Goal: Task Accomplishment & Management: Manage account settings

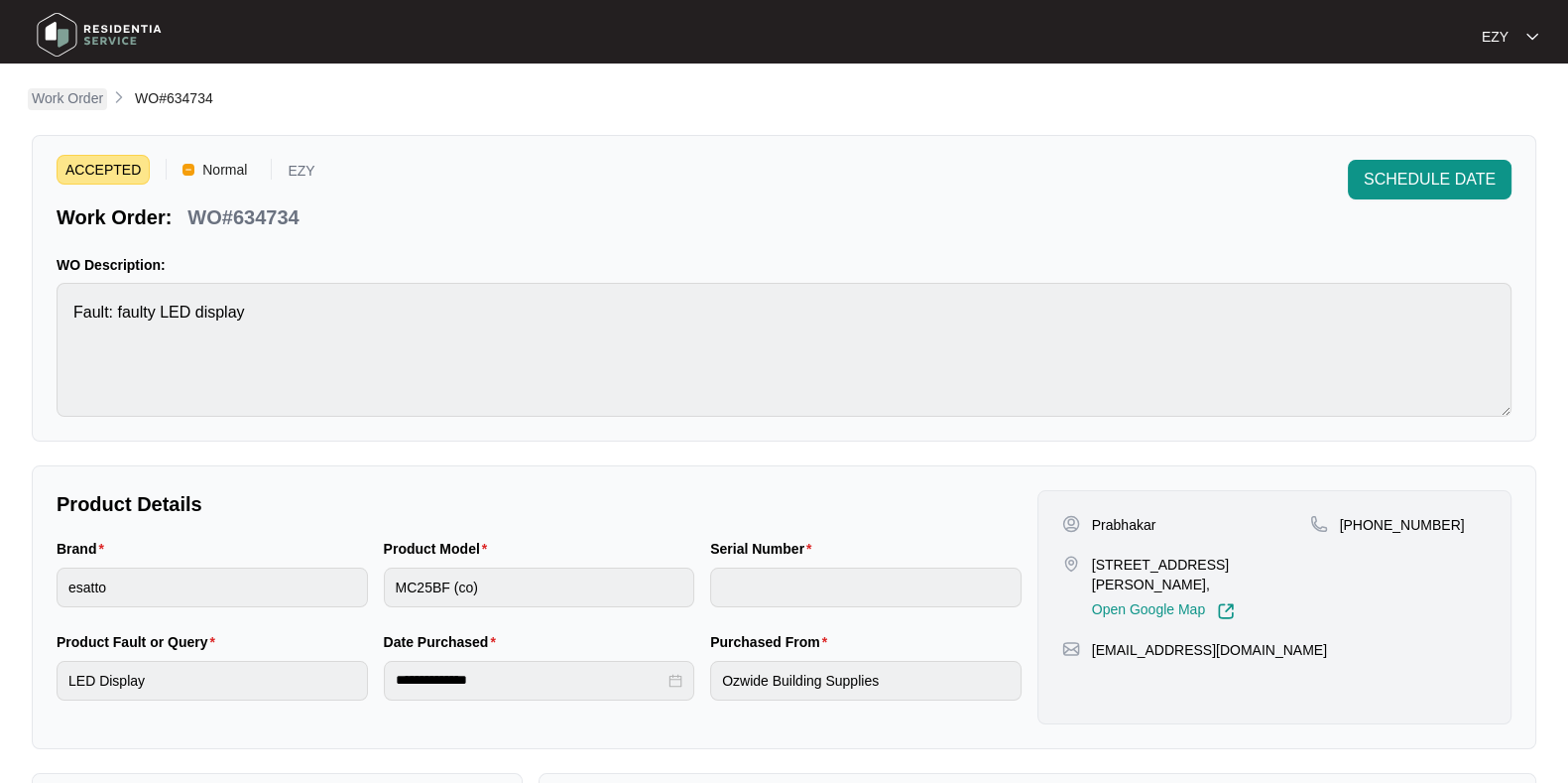
click at [70, 94] on p "Work Order" at bounding box center [68, 99] width 72 height 20
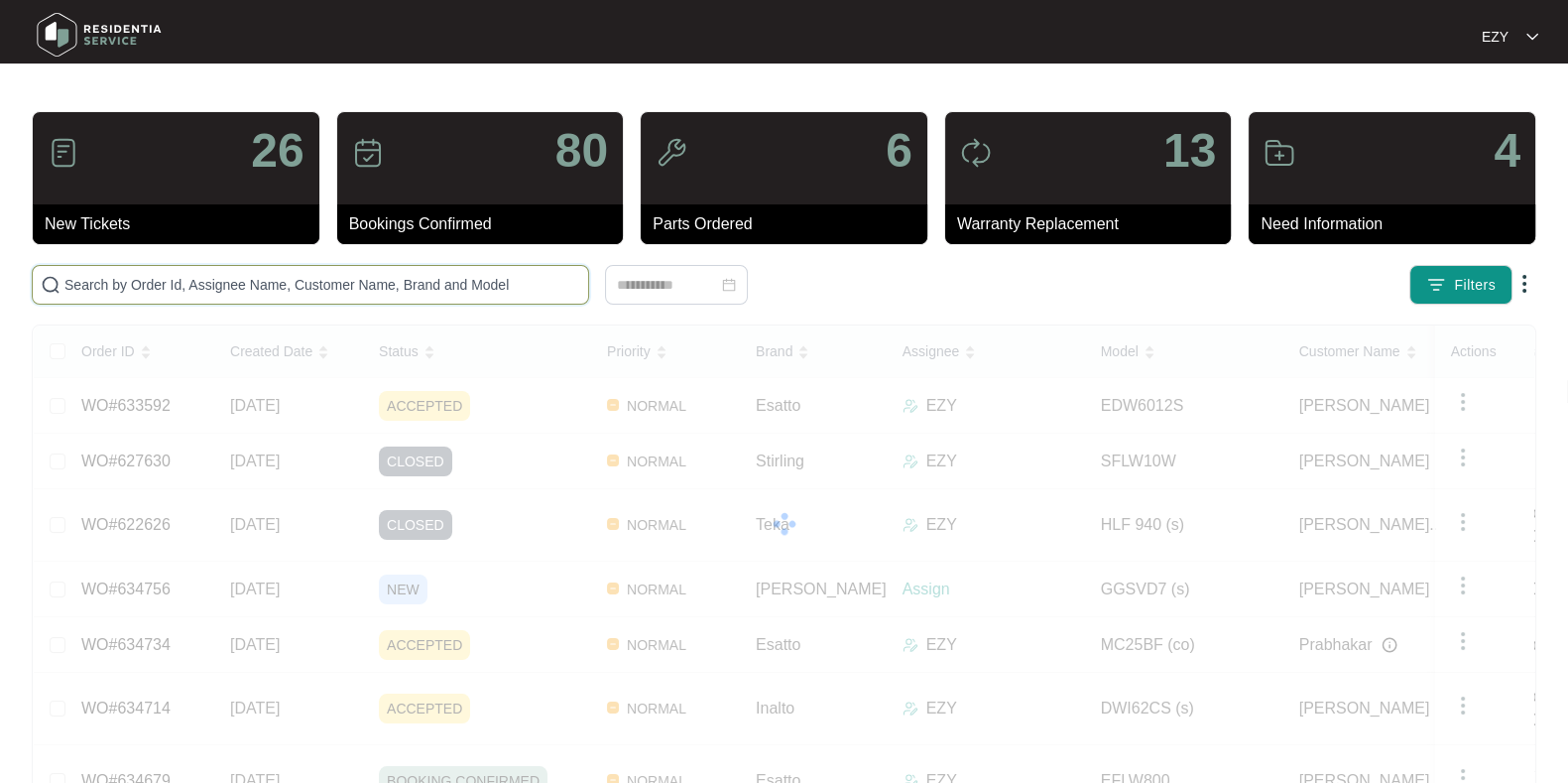
click at [237, 274] on input "text" at bounding box center [323, 285] width 516 height 22
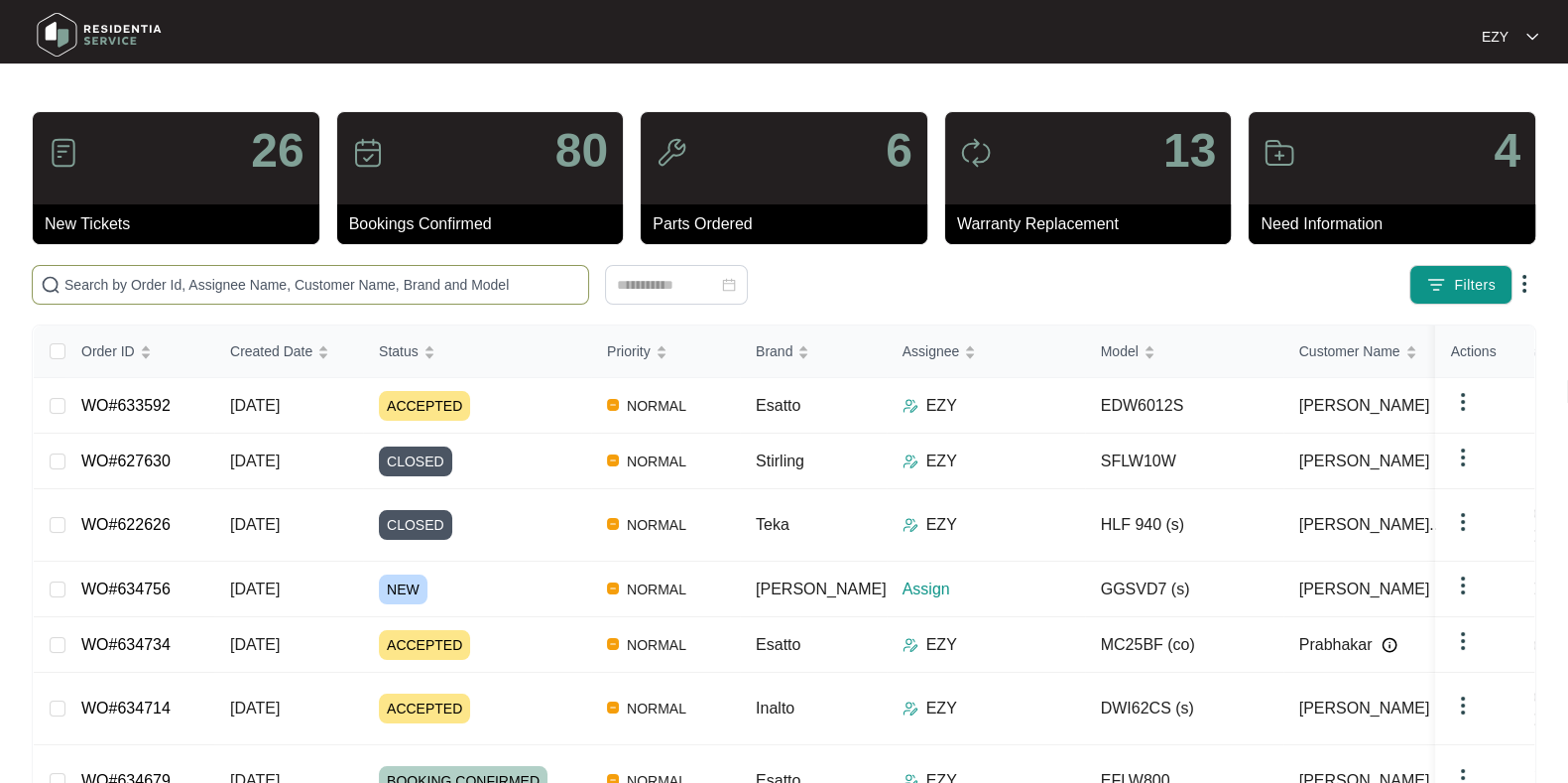
paste input "633592"
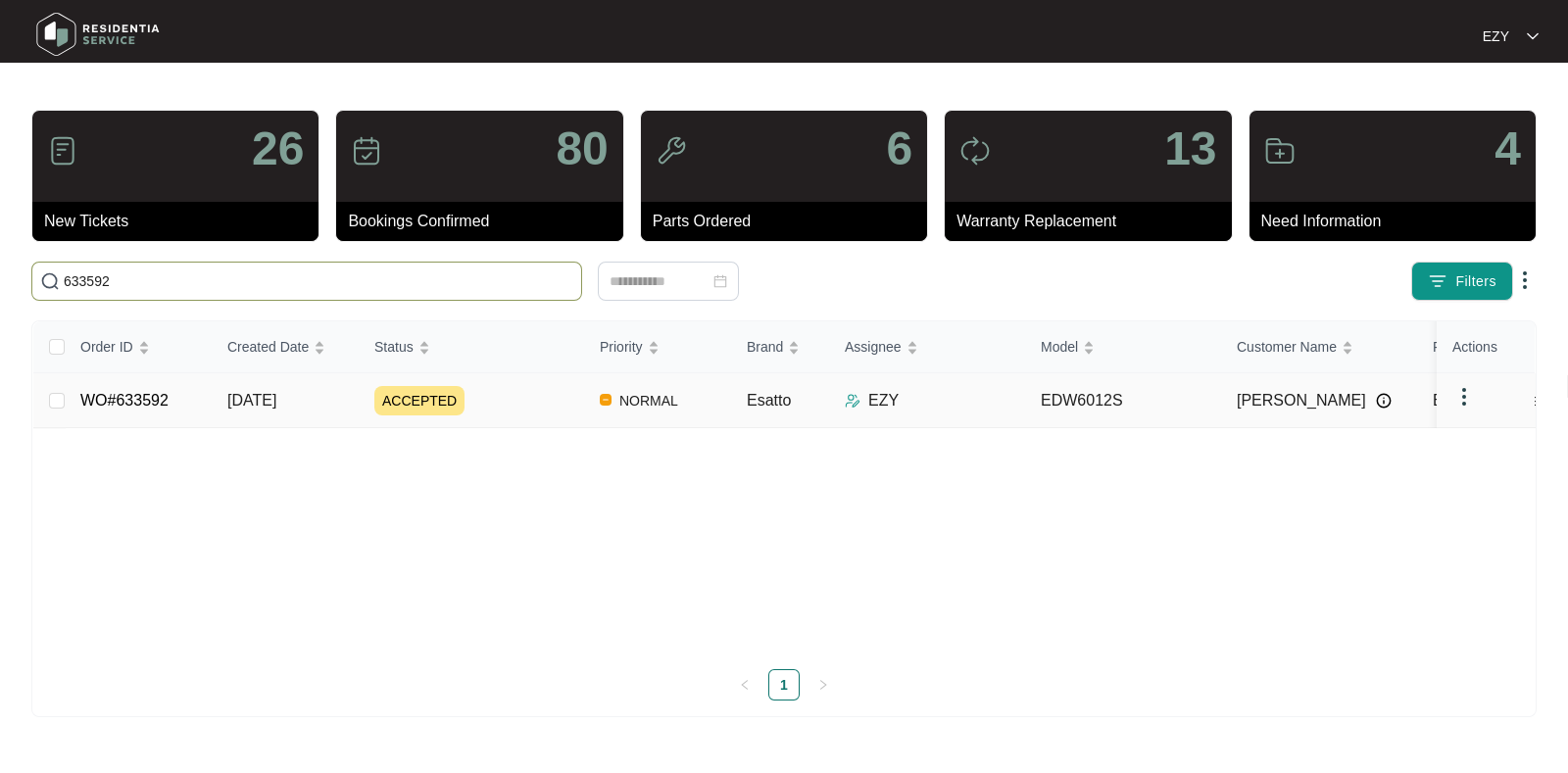
type input "633592"
click at [490, 396] on div "ACCEPTED" at bounding box center [478, 400] width 210 height 30
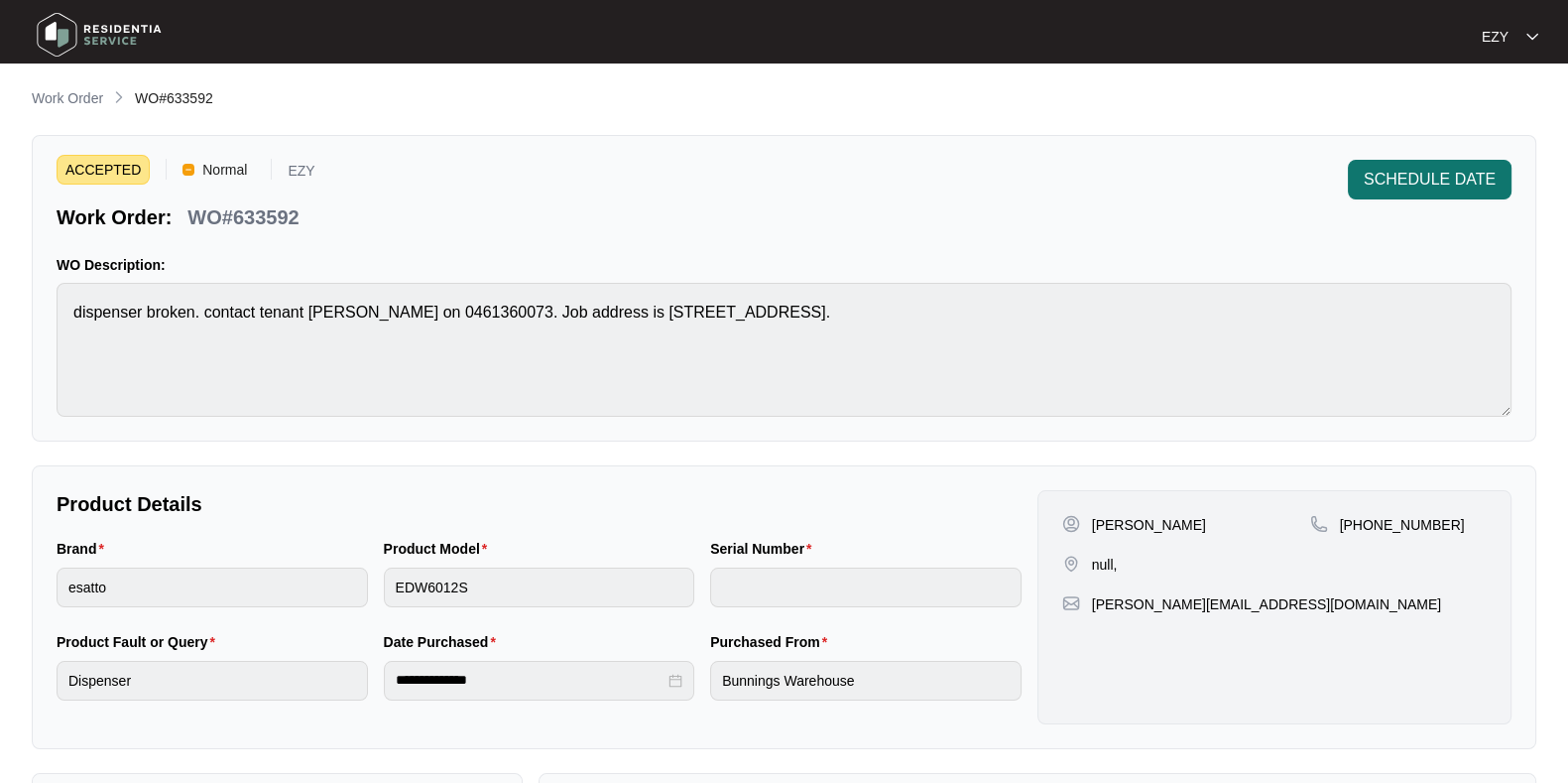
click at [1437, 182] on span "SCHEDULE DATE" at bounding box center [1430, 179] width 131 height 24
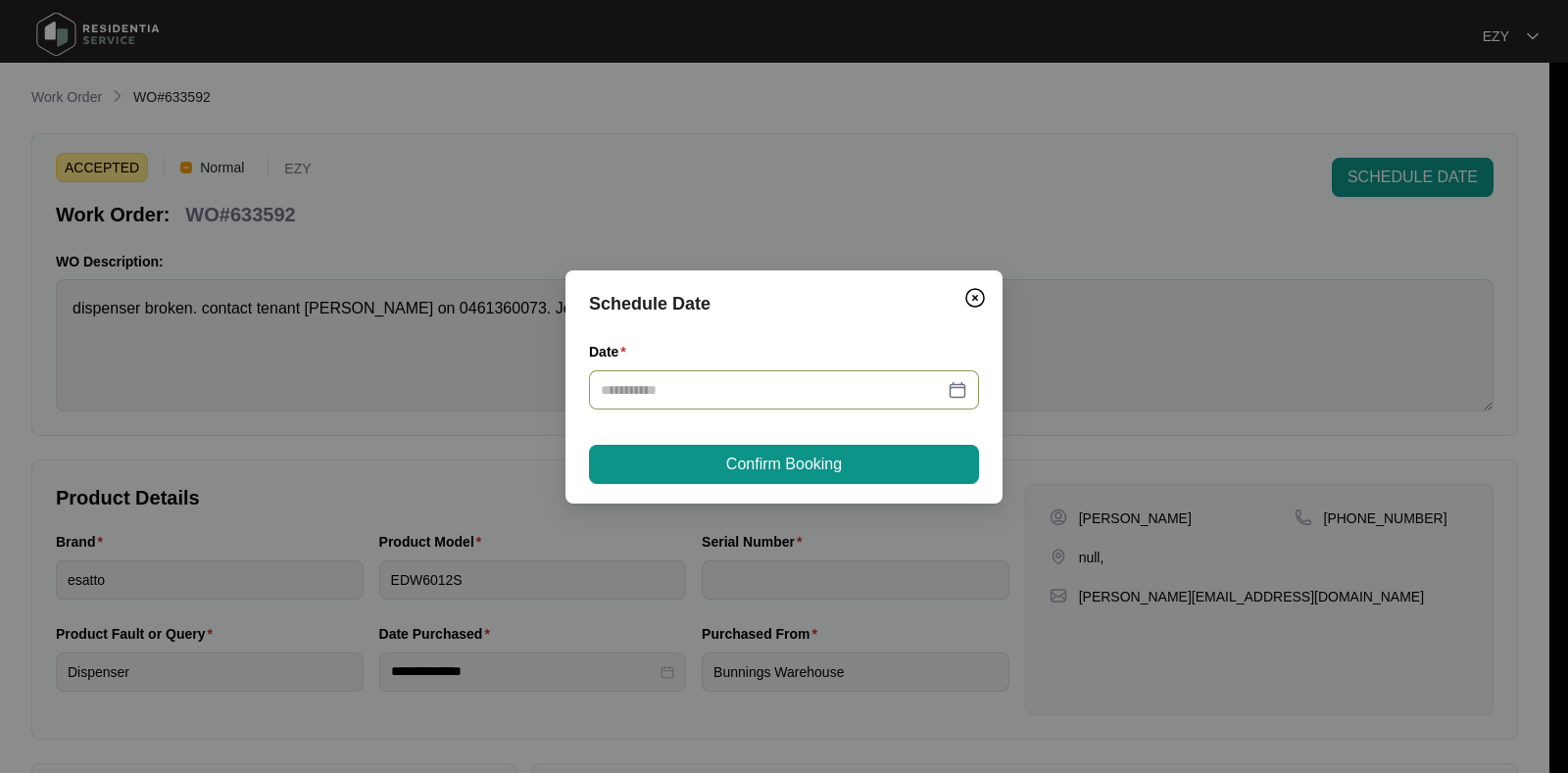
click at [761, 391] on input "Date" at bounding box center [772, 389] width 343 height 22
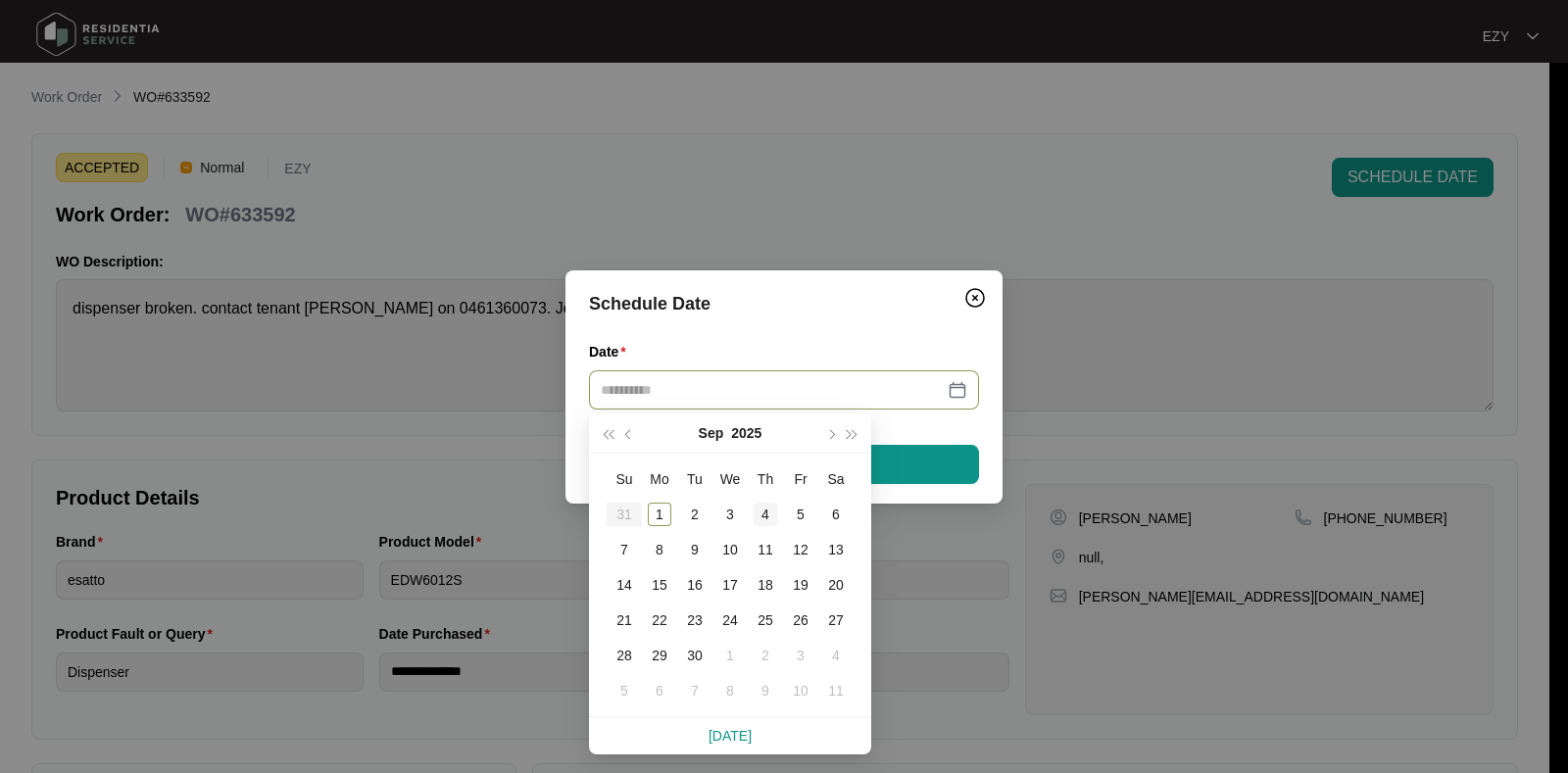
click at [767, 511] on div "4" at bounding box center [765, 514] width 24 height 24
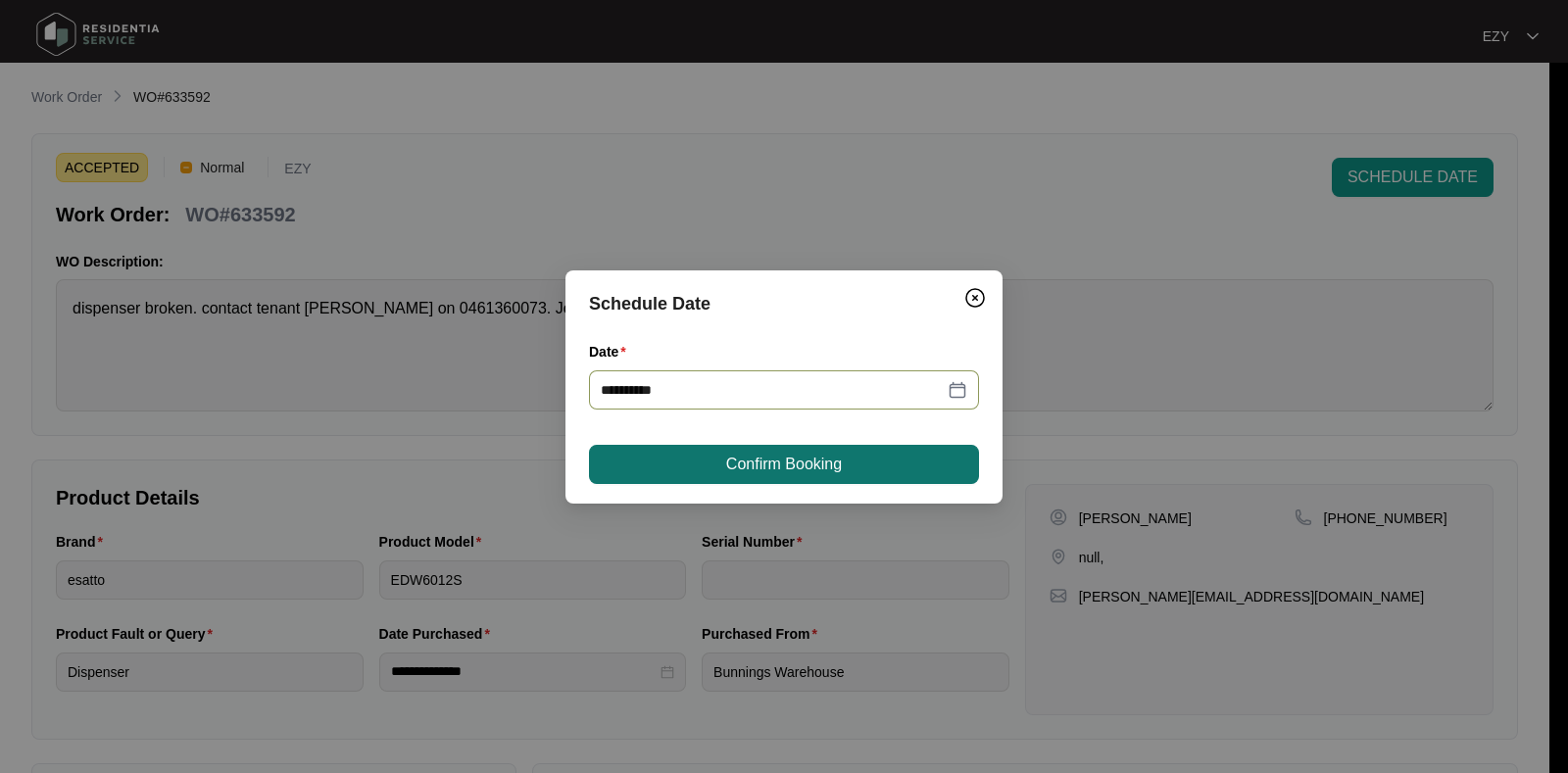
type input "**********"
click at [777, 467] on span "Confirm Booking" at bounding box center [784, 464] width 116 height 24
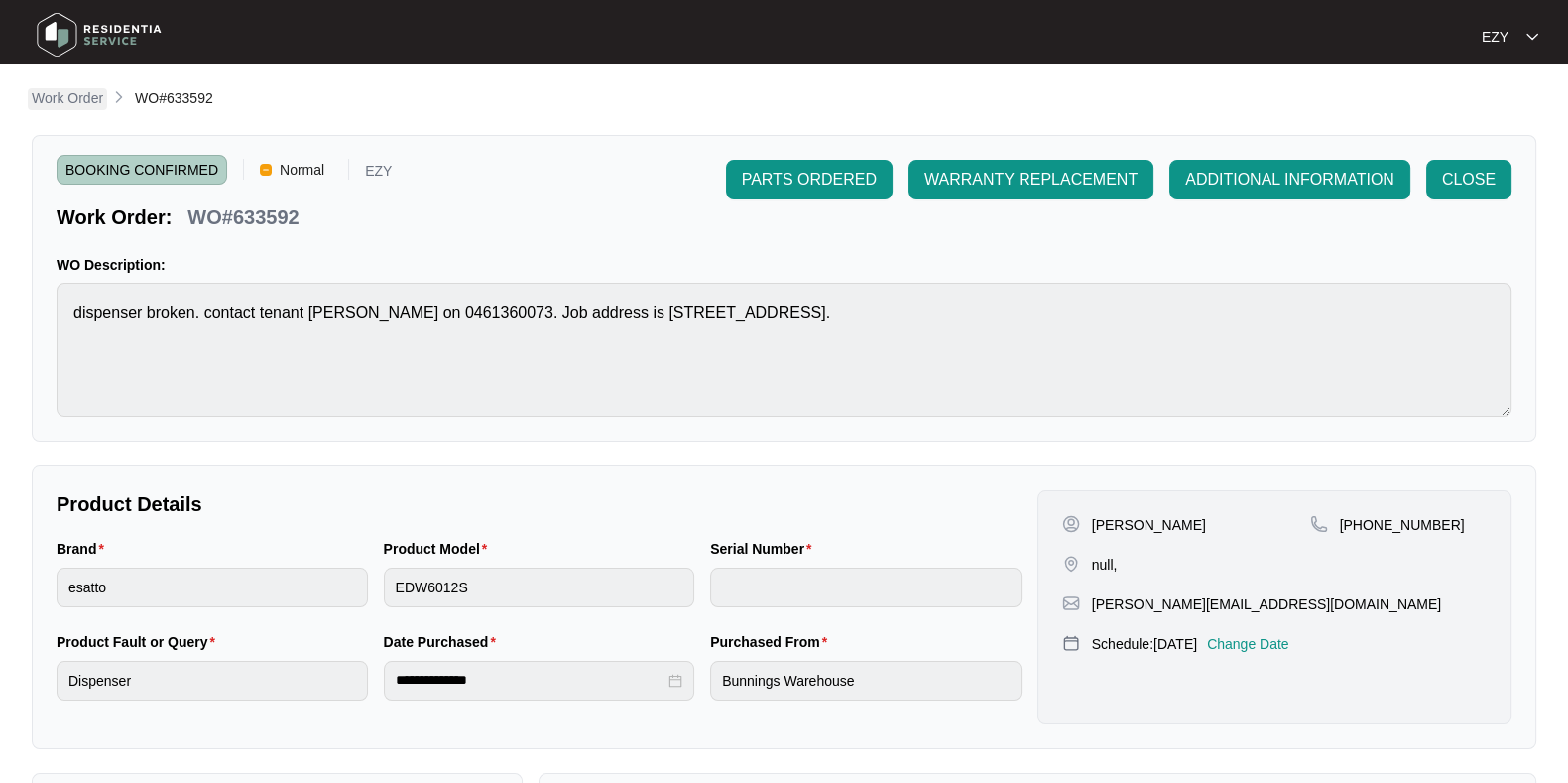
click at [78, 101] on p "Work Order" at bounding box center [68, 99] width 72 height 20
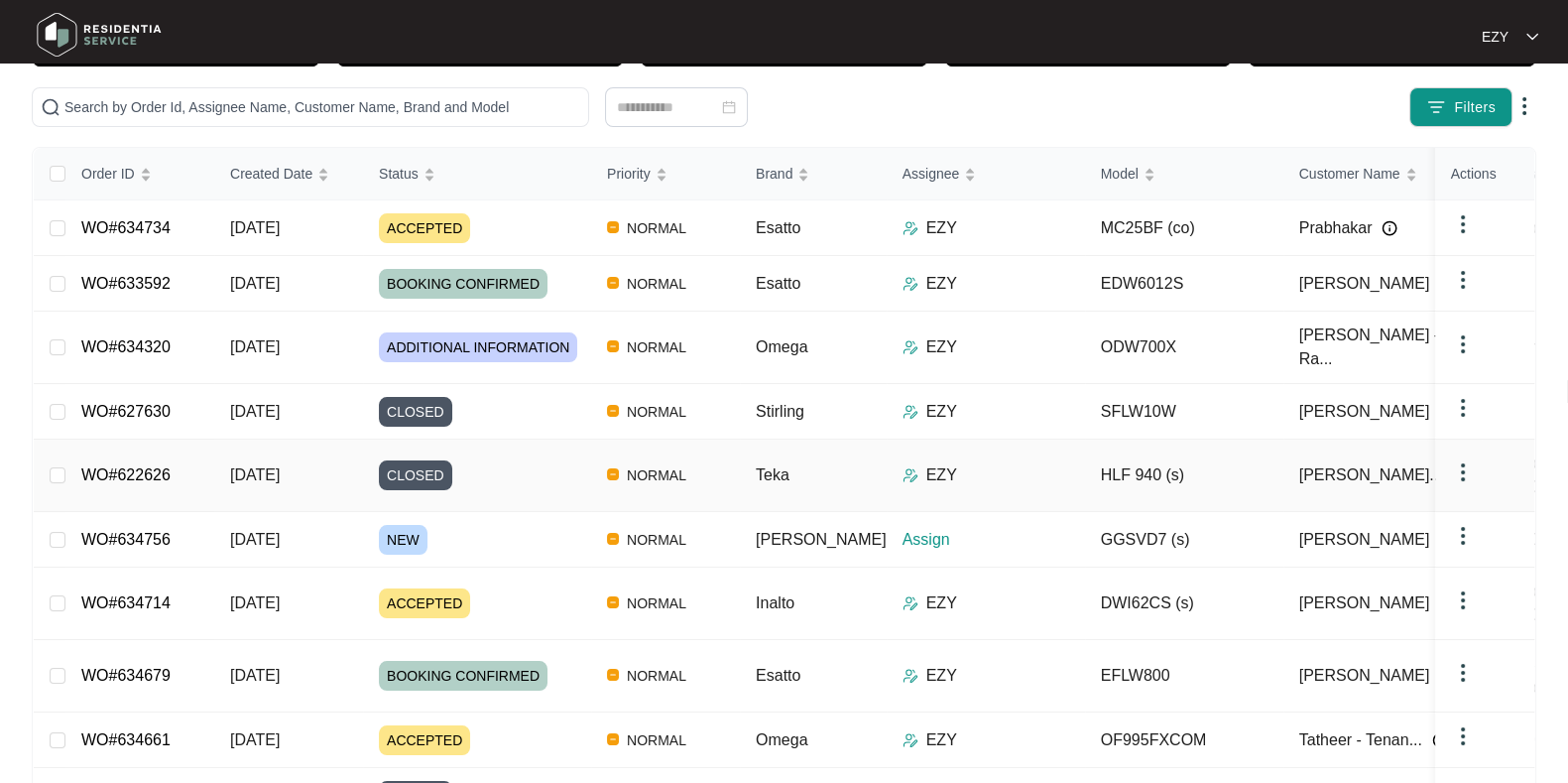
scroll to position [178, 0]
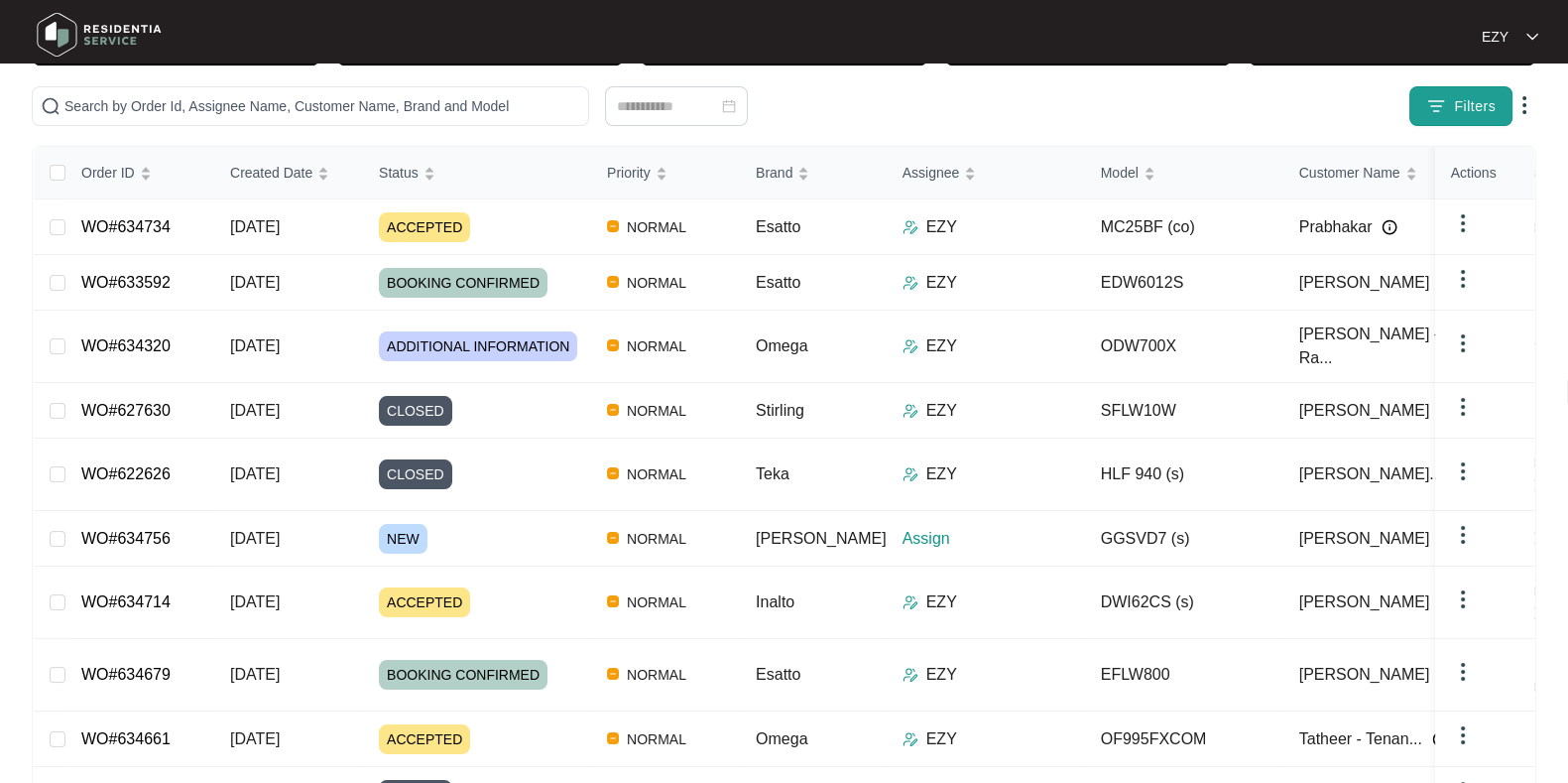
click at [1451, 123] on button "Filters" at bounding box center [1460, 107] width 104 height 40
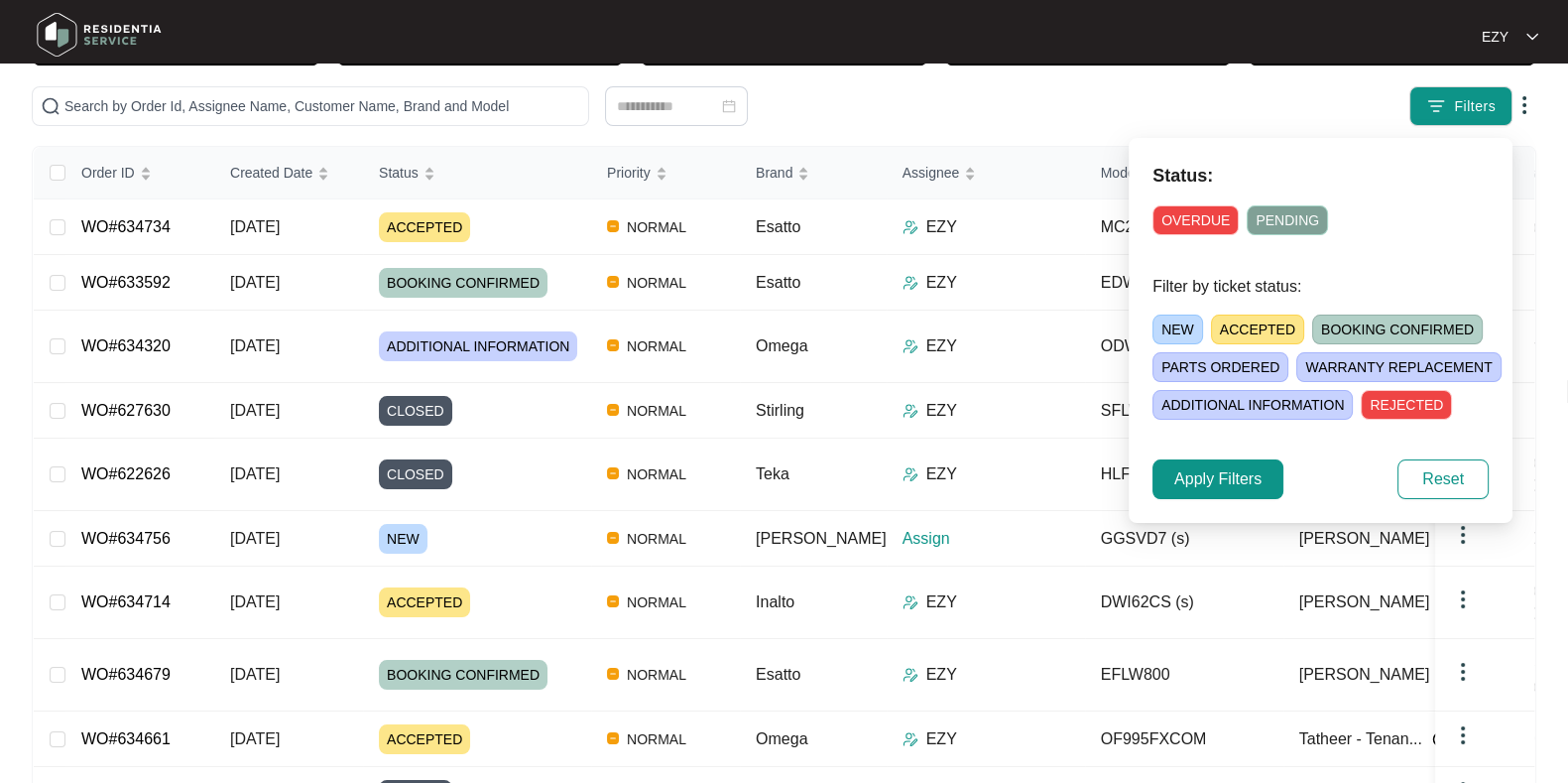
click at [1180, 330] on span "NEW" at bounding box center [1177, 330] width 51 height 30
click at [1191, 479] on span "Apply Filters" at bounding box center [1218, 479] width 88 height 24
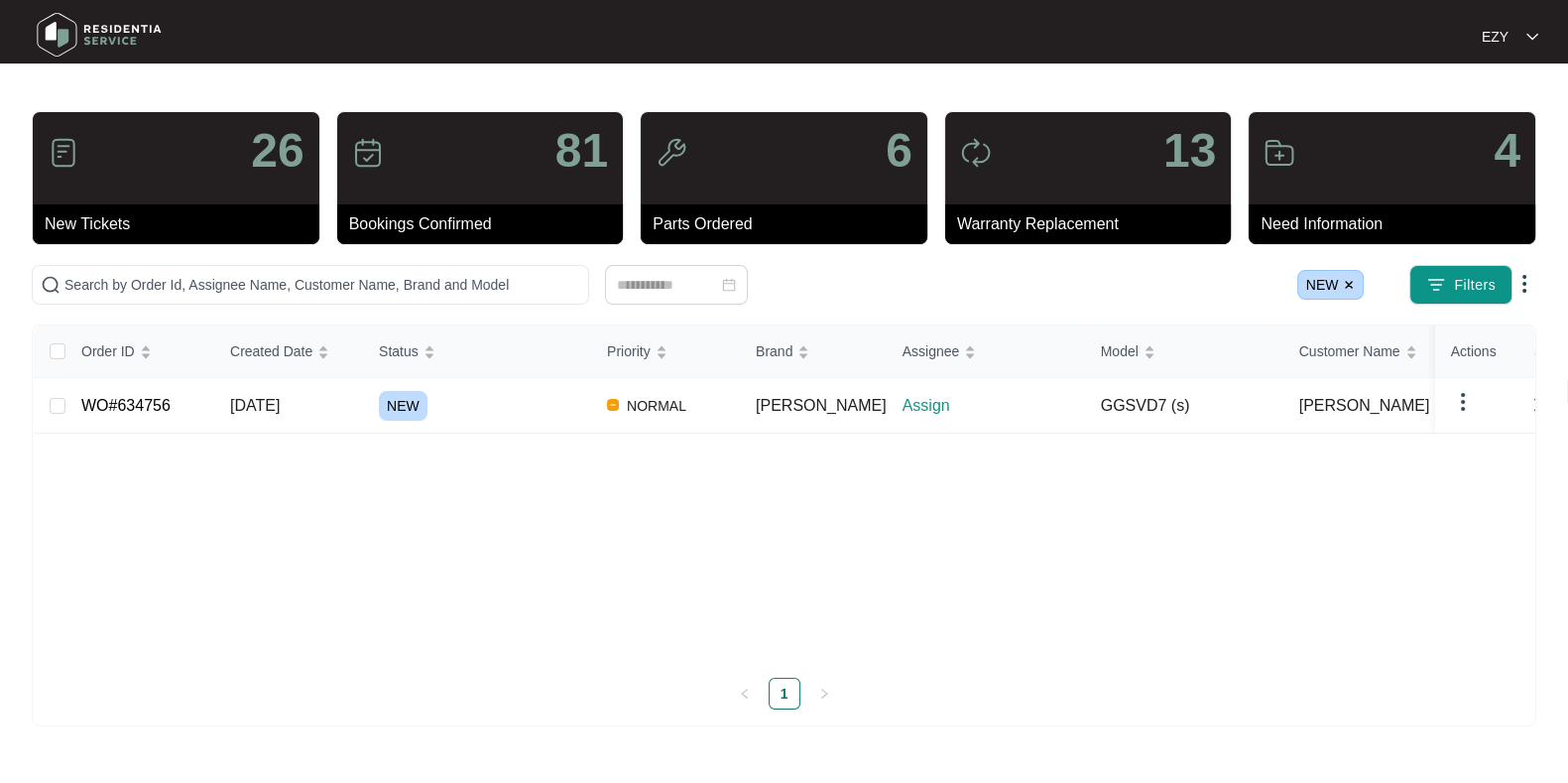
scroll to position [0, 0]
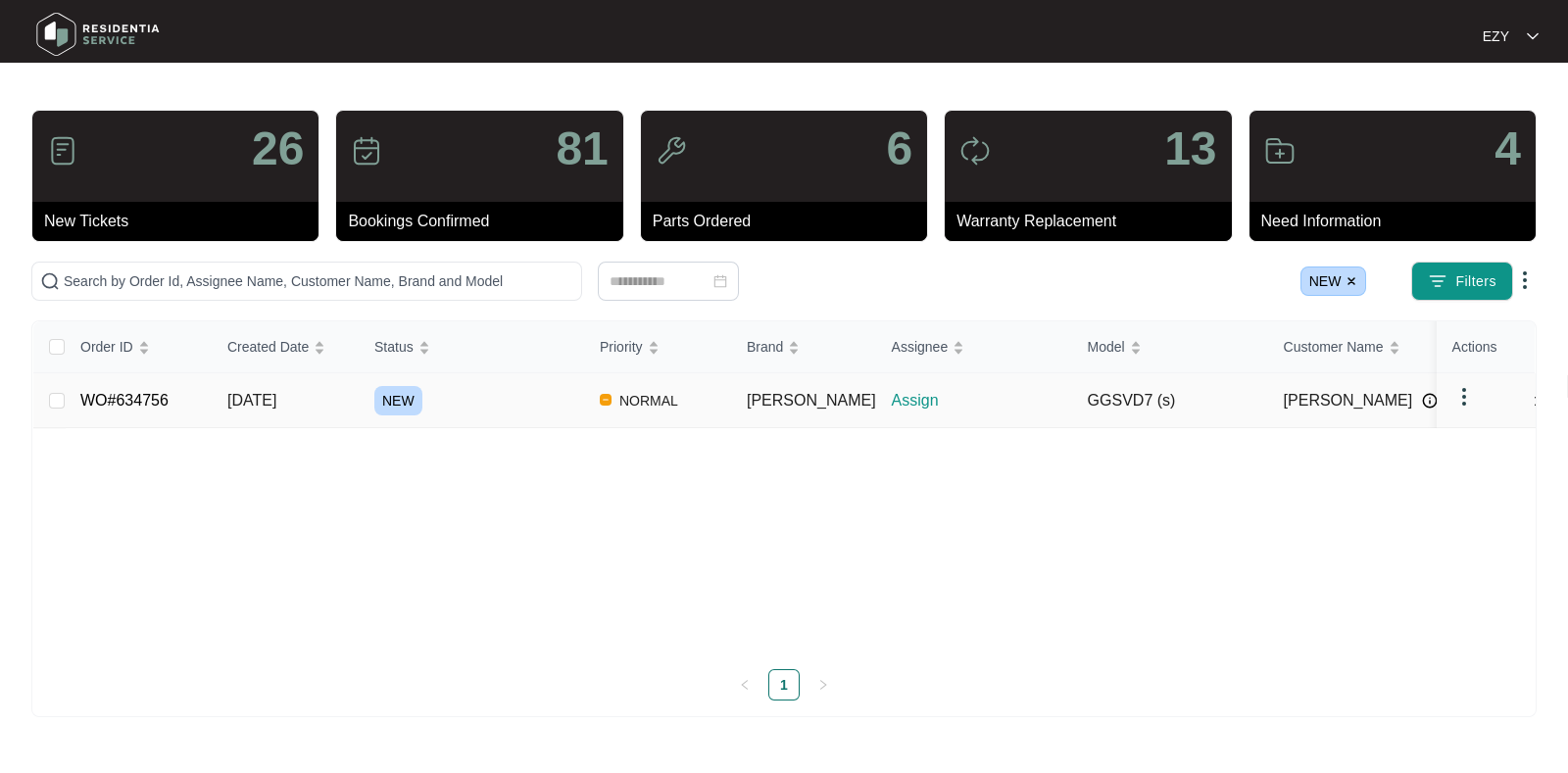
click at [532, 392] on div "NEW" at bounding box center [478, 400] width 210 height 30
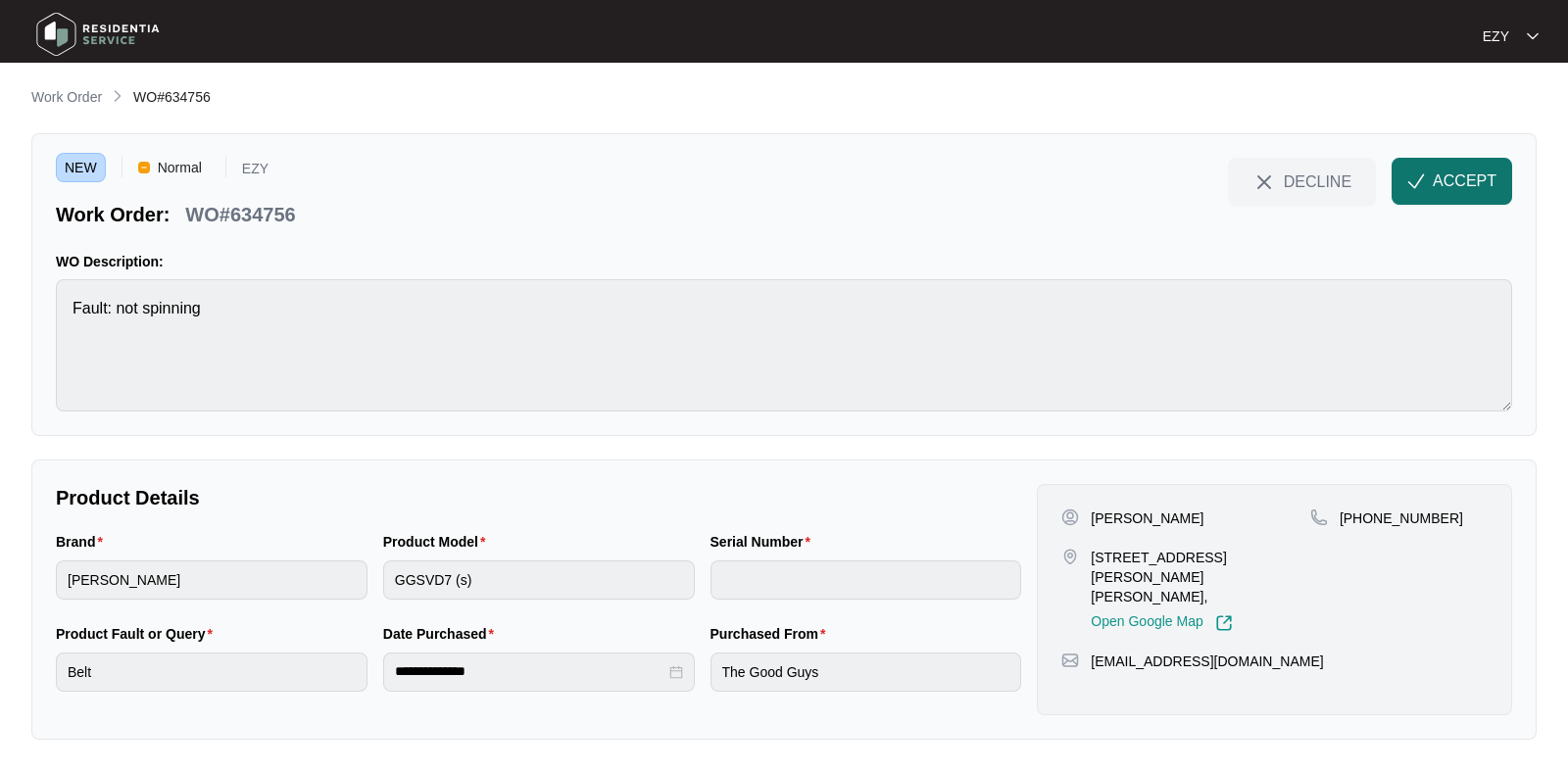
click at [1476, 188] on span "ACCEPT" at bounding box center [1464, 181] width 64 height 24
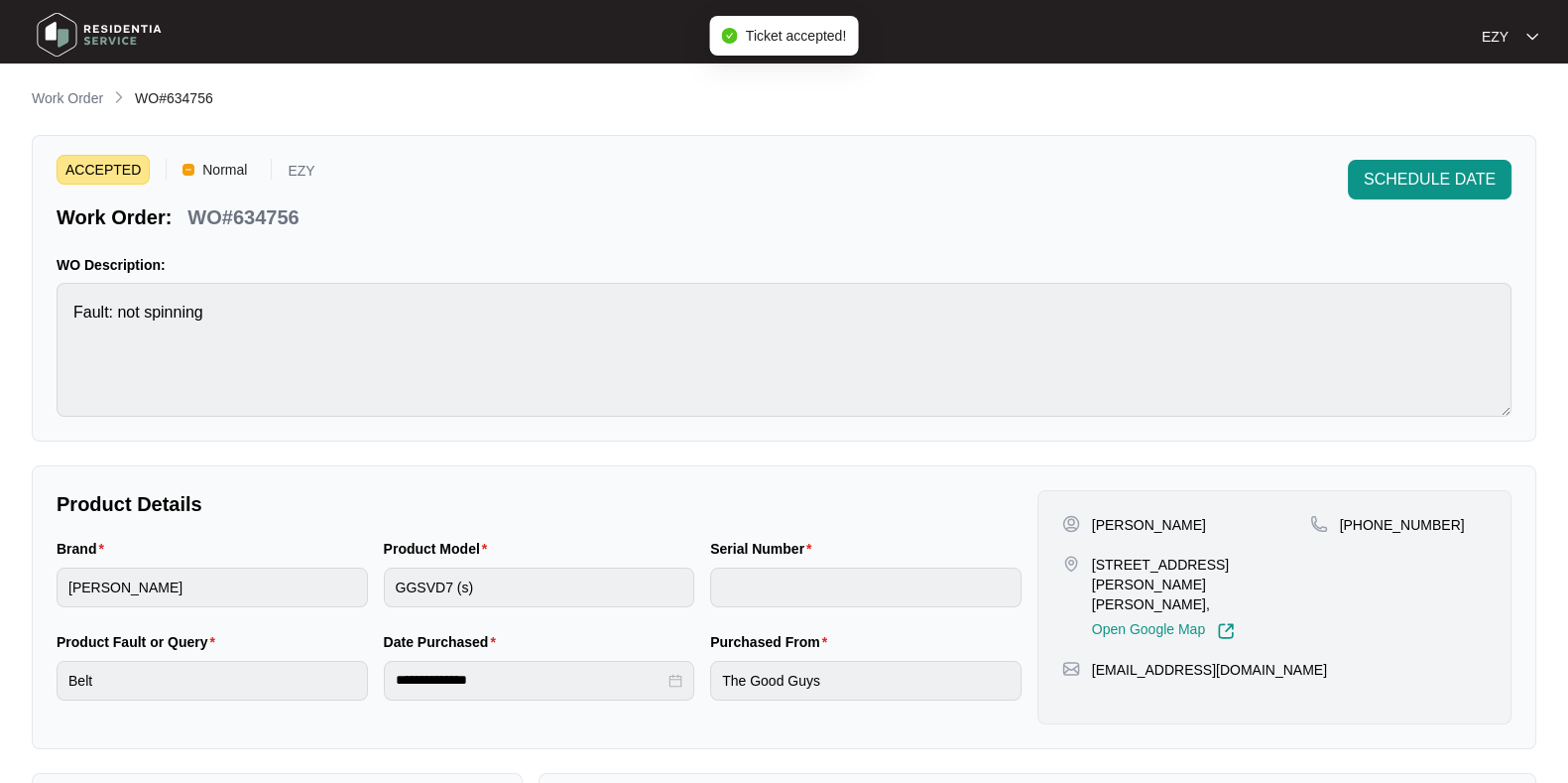
click at [267, 209] on p "WO#634756" at bounding box center [243, 217] width 112 height 28
copy div "WO#634756 SCHEDULE DATE"
click at [1116, 527] on p "[PERSON_NAME]" at bounding box center [1149, 525] width 114 height 20
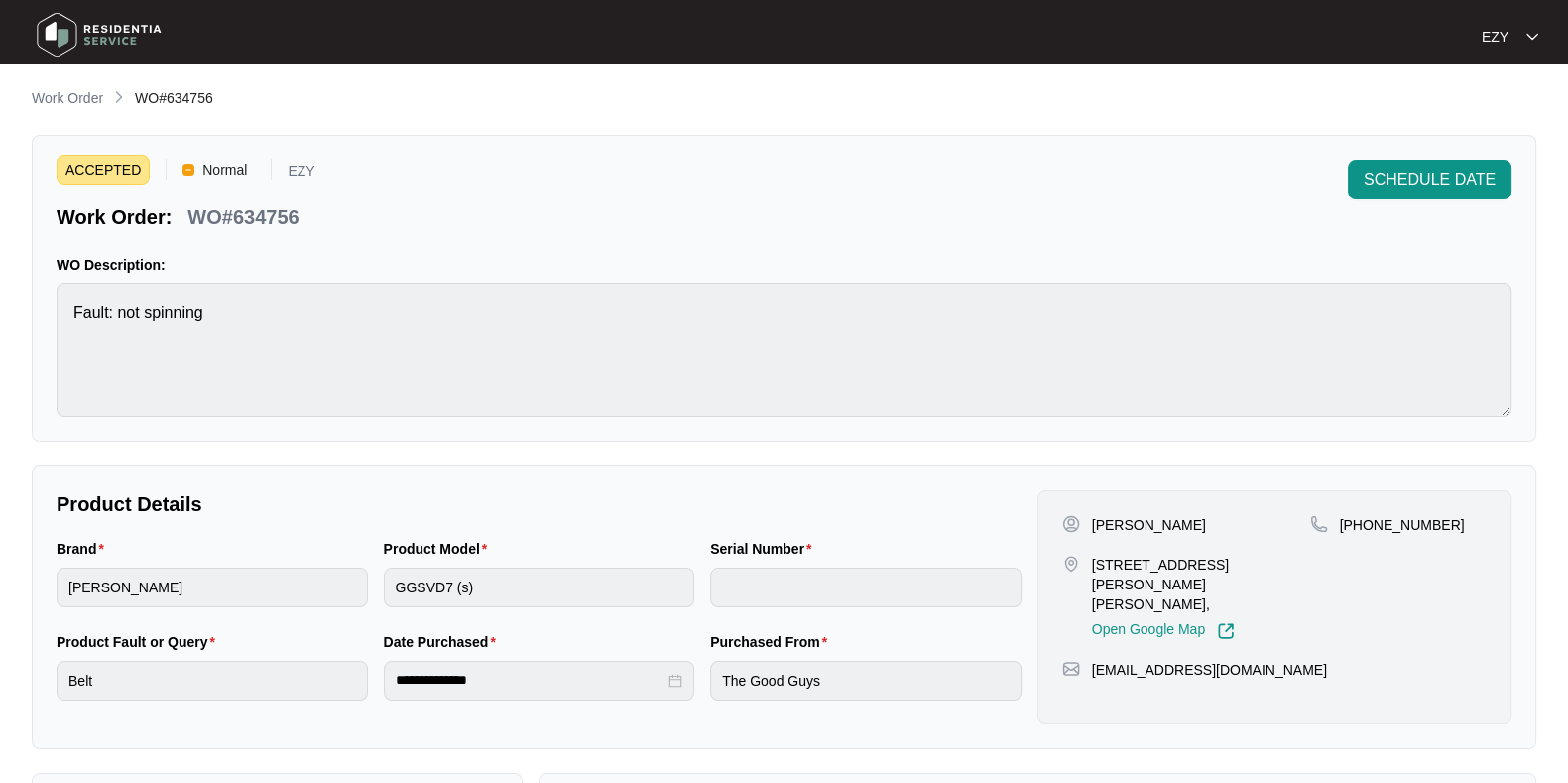
click at [1116, 527] on p "[PERSON_NAME]" at bounding box center [1149, 525] width 114 height 20
copy p "[PERSON_NAME]"
click at [1116, 527] on p "[PERSON_NAME]" at bounding box center [1149, 525] width 114 height 20
click at [1090, 578] on div "[STREET_ADDRESS][PERSON_NAME][PERSON_NAME], Open Google Map" at bounding box center [1186, 598] width 248 height 86
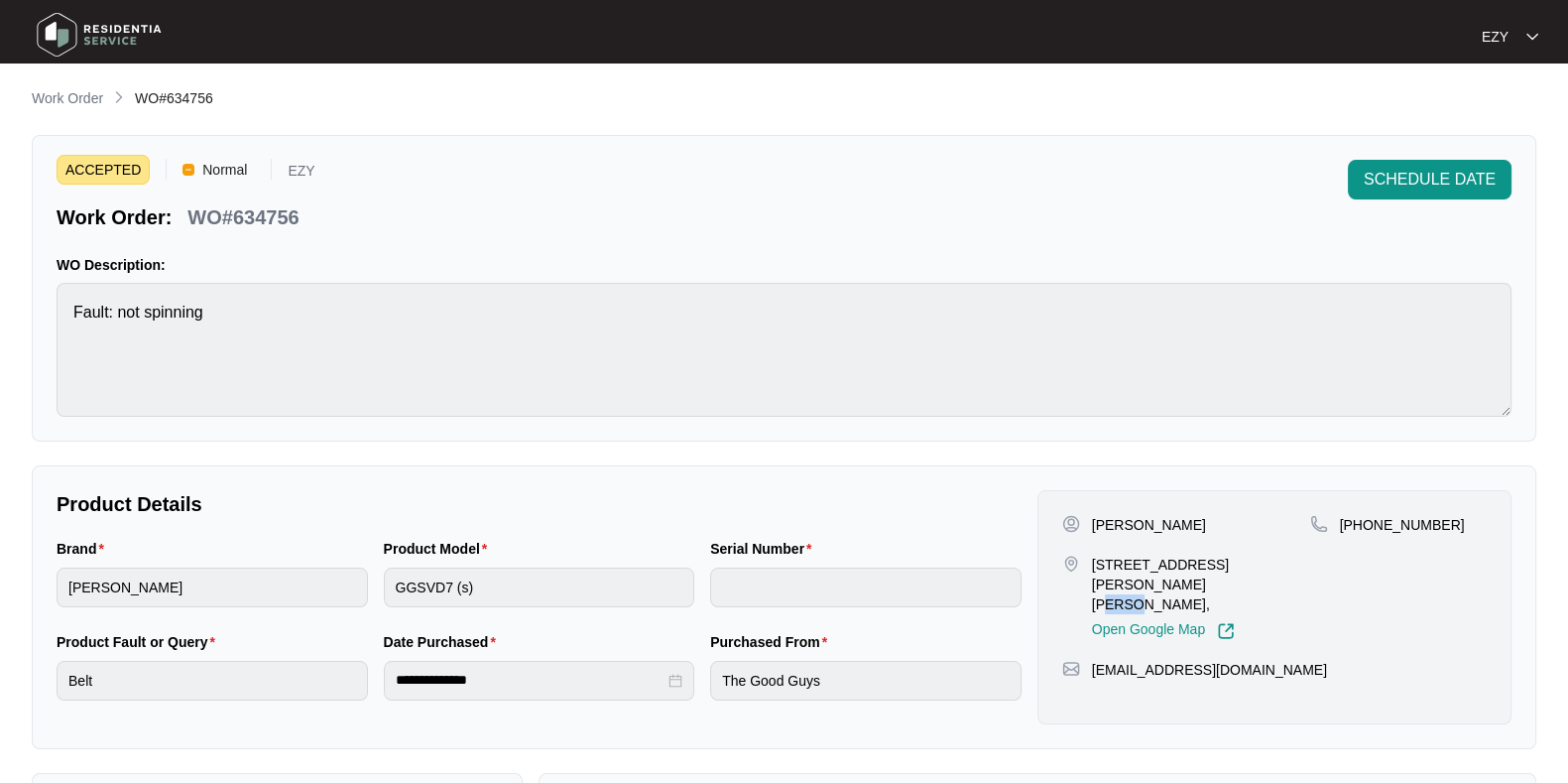
click at [1090, 578] on div "[STREET_ADDRESS][PERSON_NAME][PERSON_NAME], Open Google Map" at bounding box center [1186, 598] width 248 height 86
copy p "[STREET_ADDRESS][PERSON_NAME][PERSON_NAME],"
drag, startPoint x: 1470, startPoint y: 526, endPoint x: 1366, endPoint y: 524, distance: 104.0
click at [1366, 524] on div "[PHONE_NUMBER]" at bounding box center [1398, 525] width 176 height 20
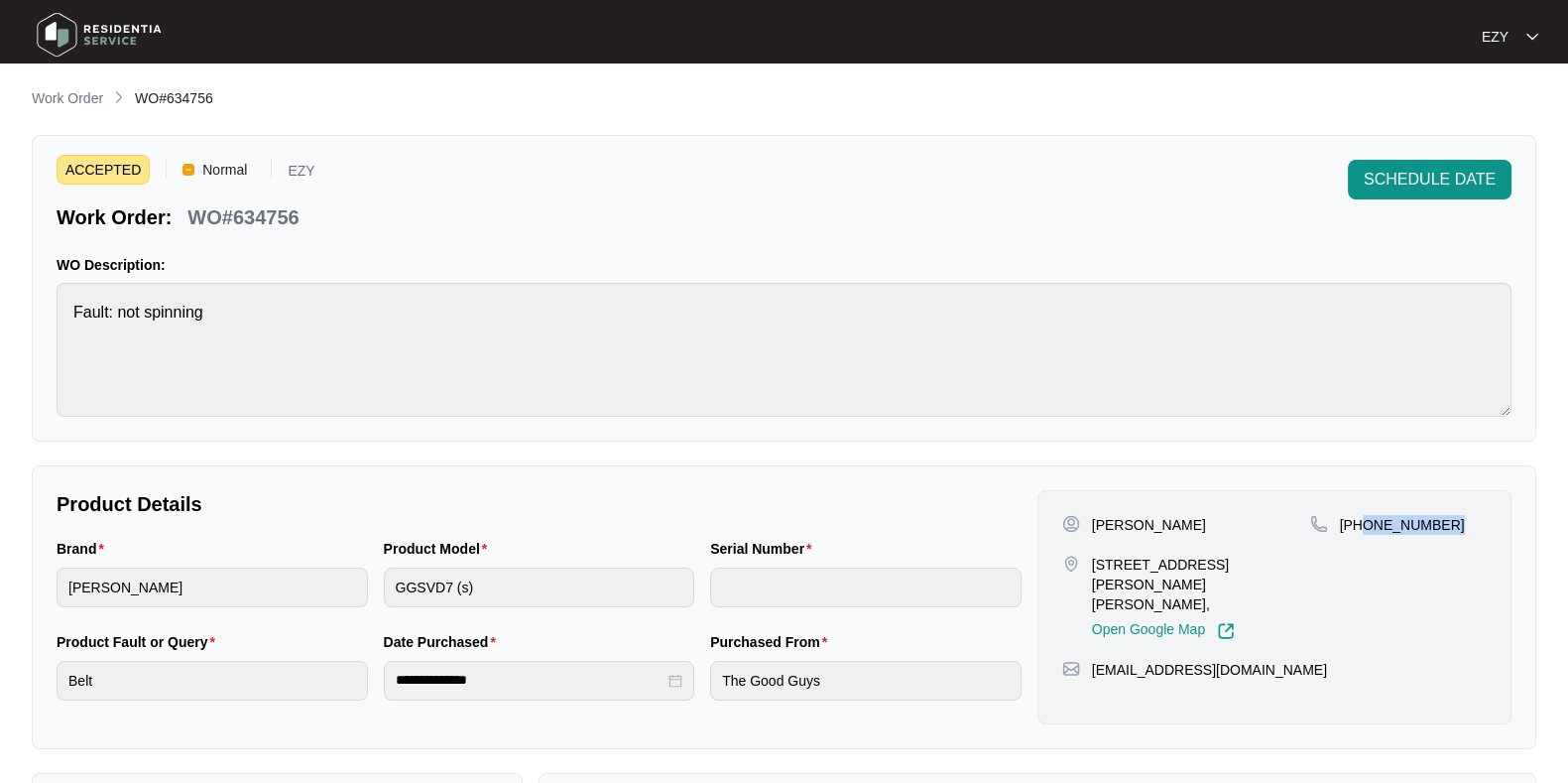
copy p "451 657 735"
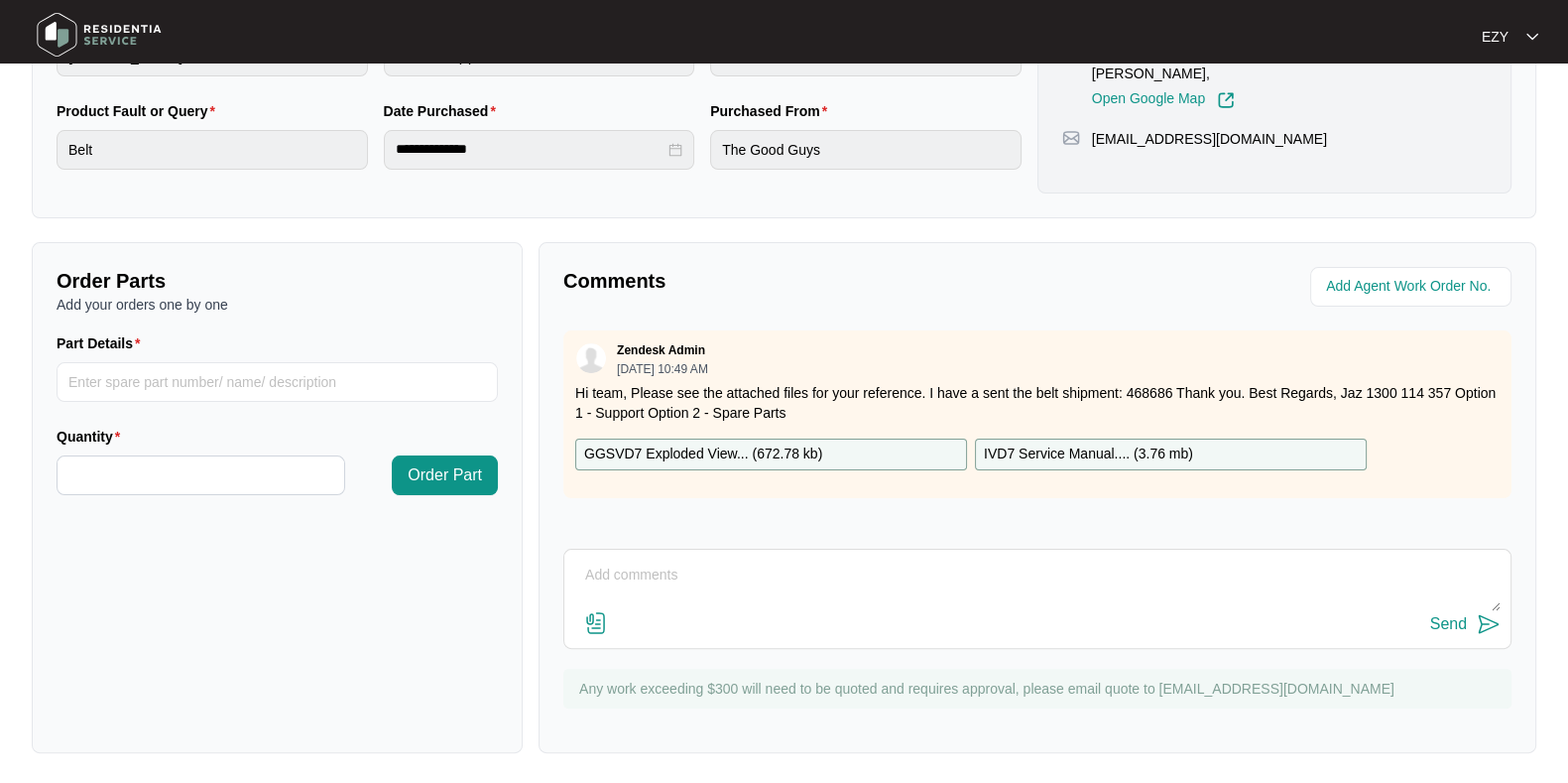
scroll to position [530, 0]
drag, startPoint x: 984, startPoint y: 389, endPoint x: 1163, endPoint y: 393, distance: 179.0
click at [1163, 393] on p "Hi team, Please see the attached files for your reference. I have a sent the be…" at bounding box center [1037, 403] width 924 height 40
click at [1086, 392] on p "Hi team, Please see the attached files for your reference. I have a sent the be…" at bounding box center [1037, 403] width 924 height 40
drag, startPoint x: 1038, startPoint y: 392, endPoint x: 1170, endPoint y: 393, distance: 132.0
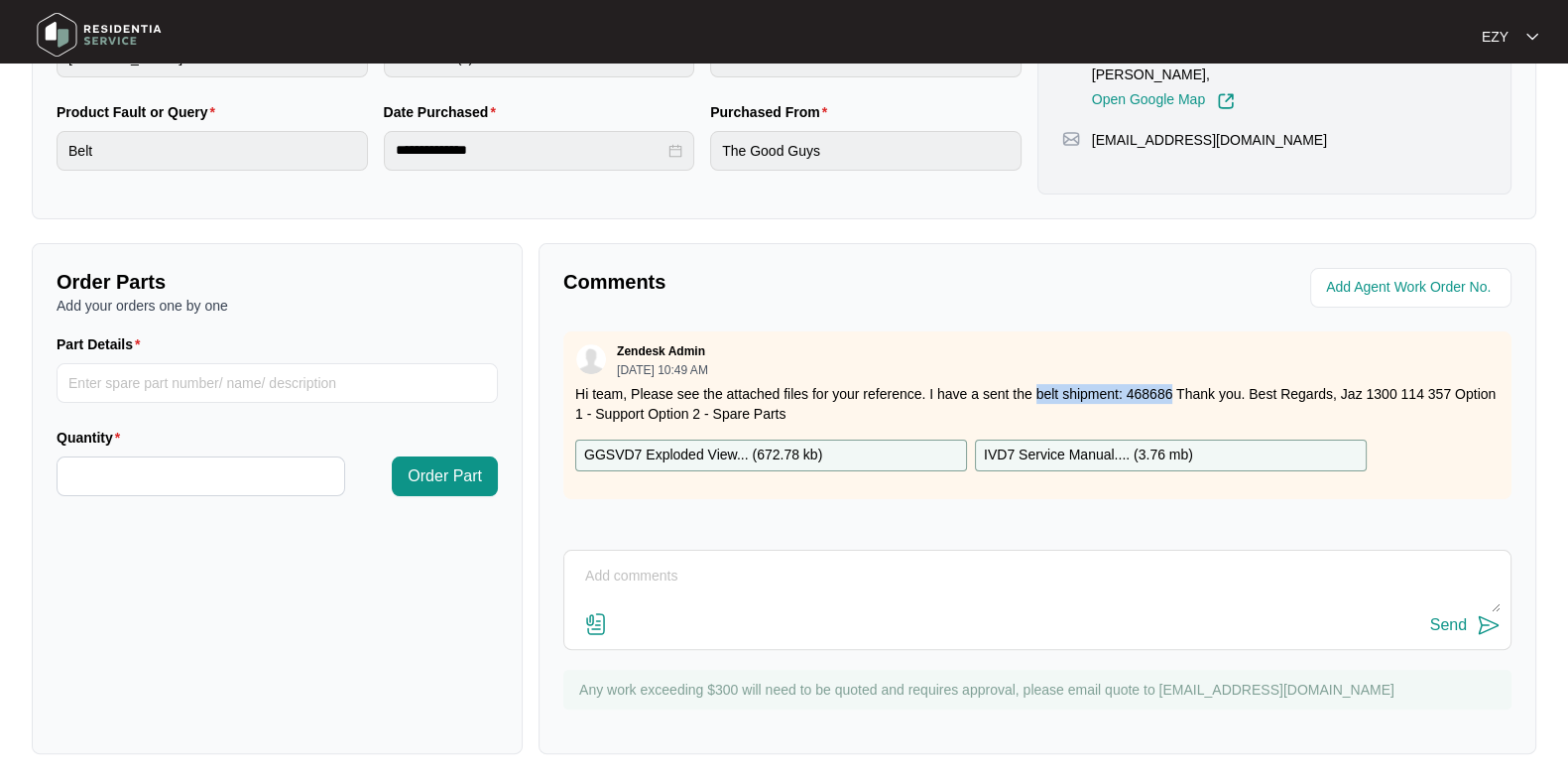
click at [1170, 393] on p "Hi team, Please see the attached files for your reference. I have a sent the be…" at bounding box center [1037, 403] width 924 height 40
copy p "belt shipment: 468686"
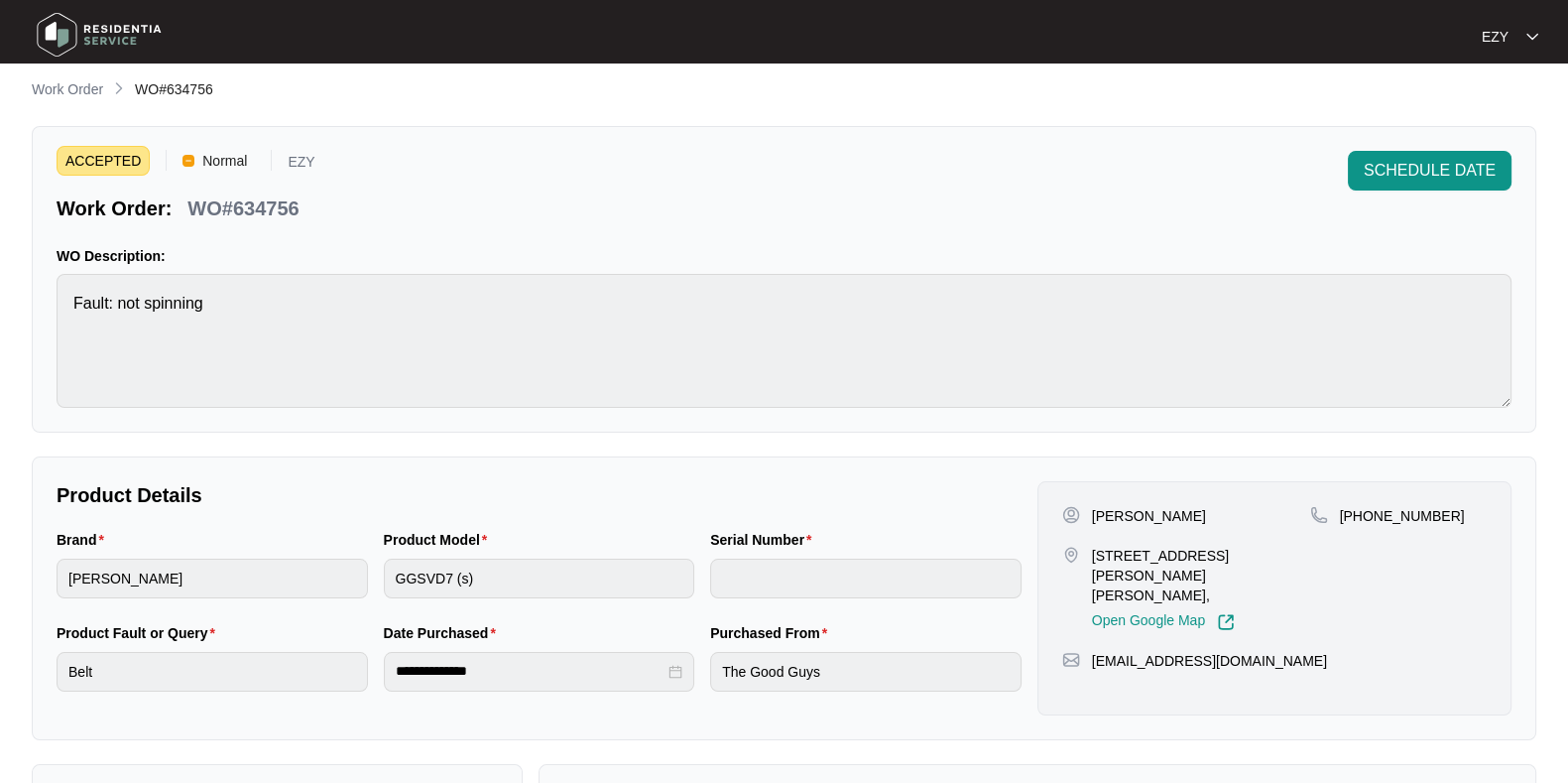
scroll to position [531, 0]
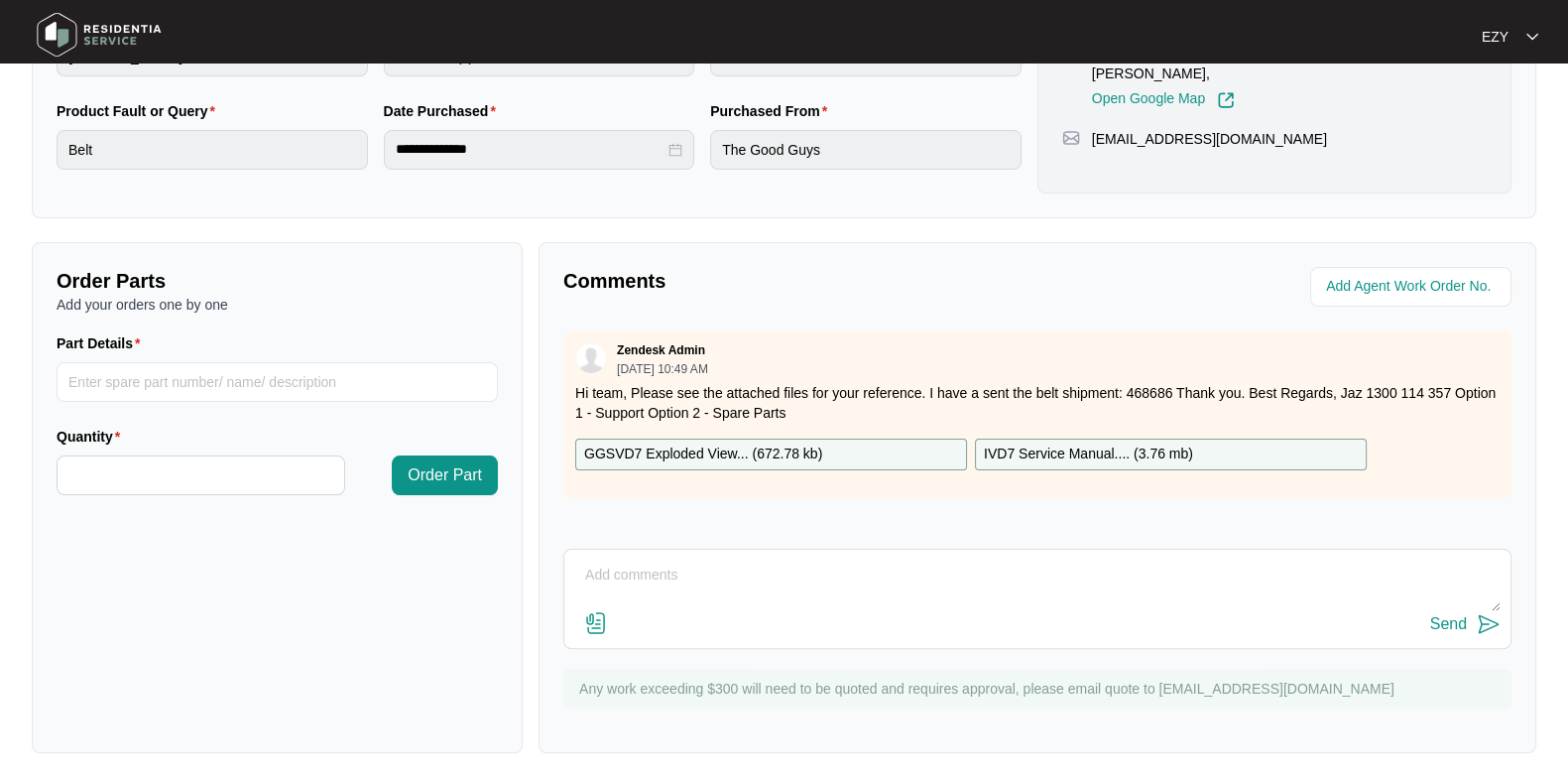
click at [812, 443] on p "GGSVD7 Exploded View... ( 672.78 kb )" at bounding box center [703, 454] width 238 height 22
click at [1055, 448] on p "IVD7 Service Manual.... ( 3.76 mb )" at bounding box center [1088, 454] width 209 height 22
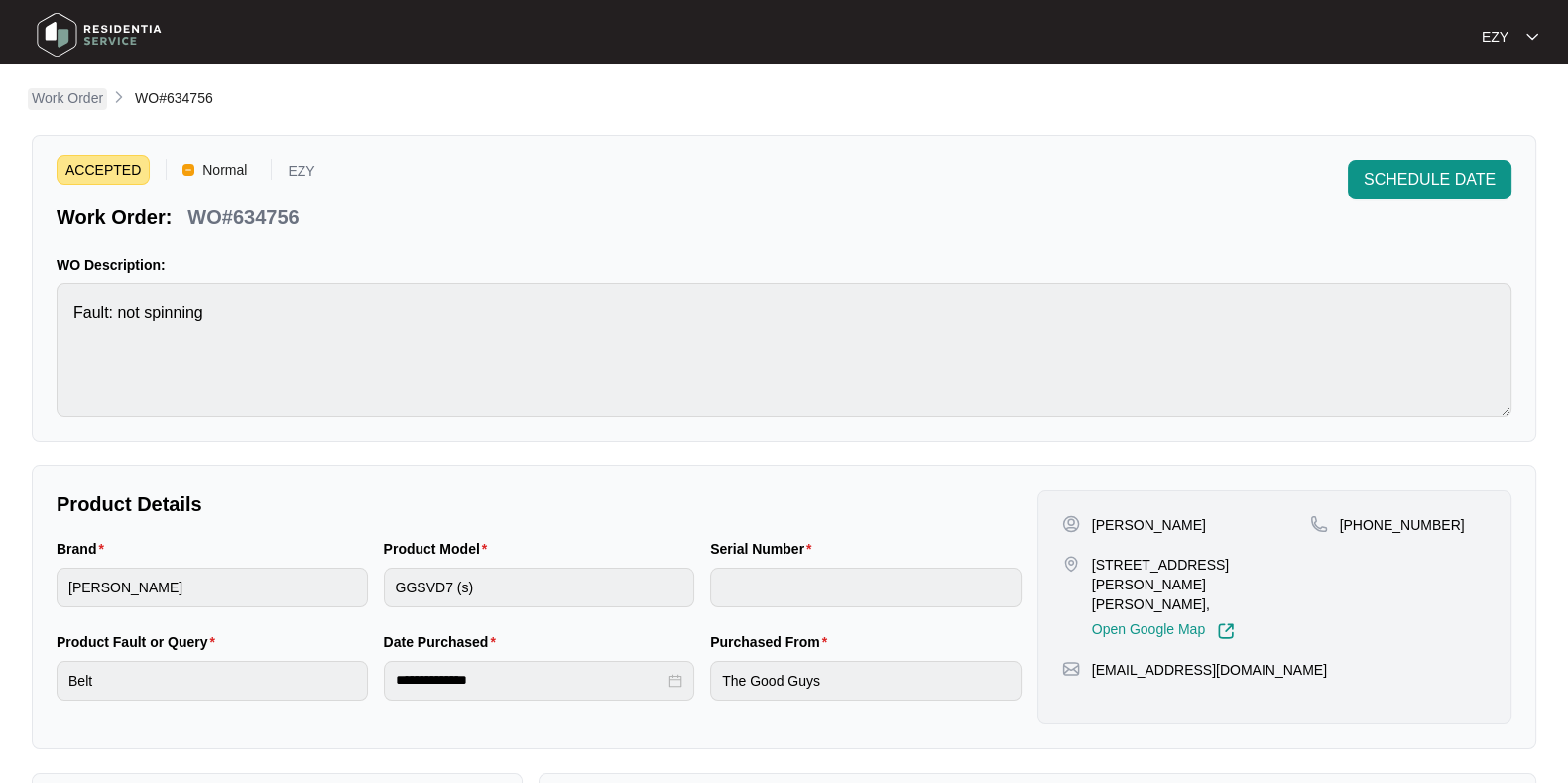
click at [90, 102] on p "Work Order" at bounding box center [68, 99] width 72 height 20
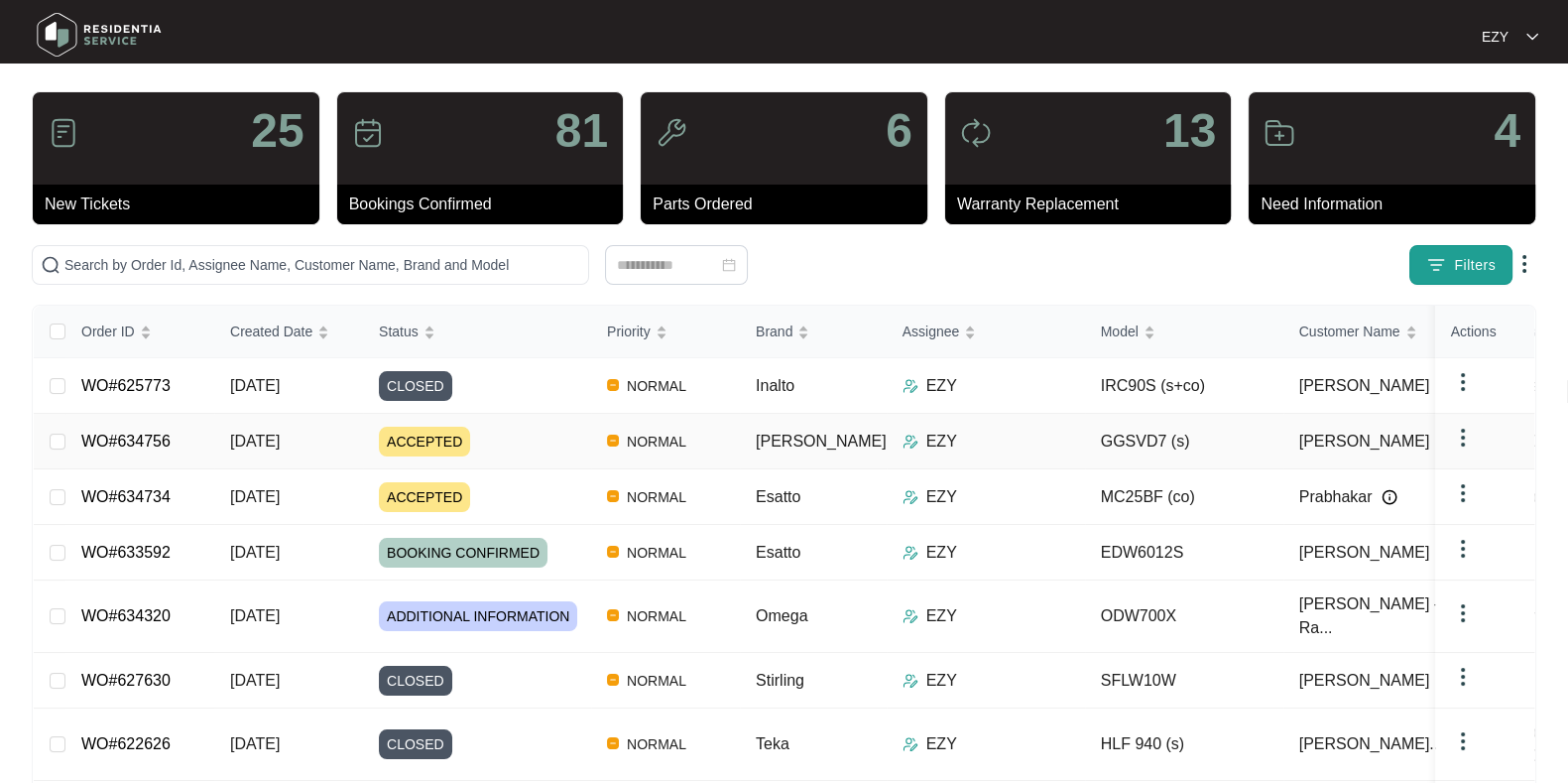
scroll to position [18, 0]
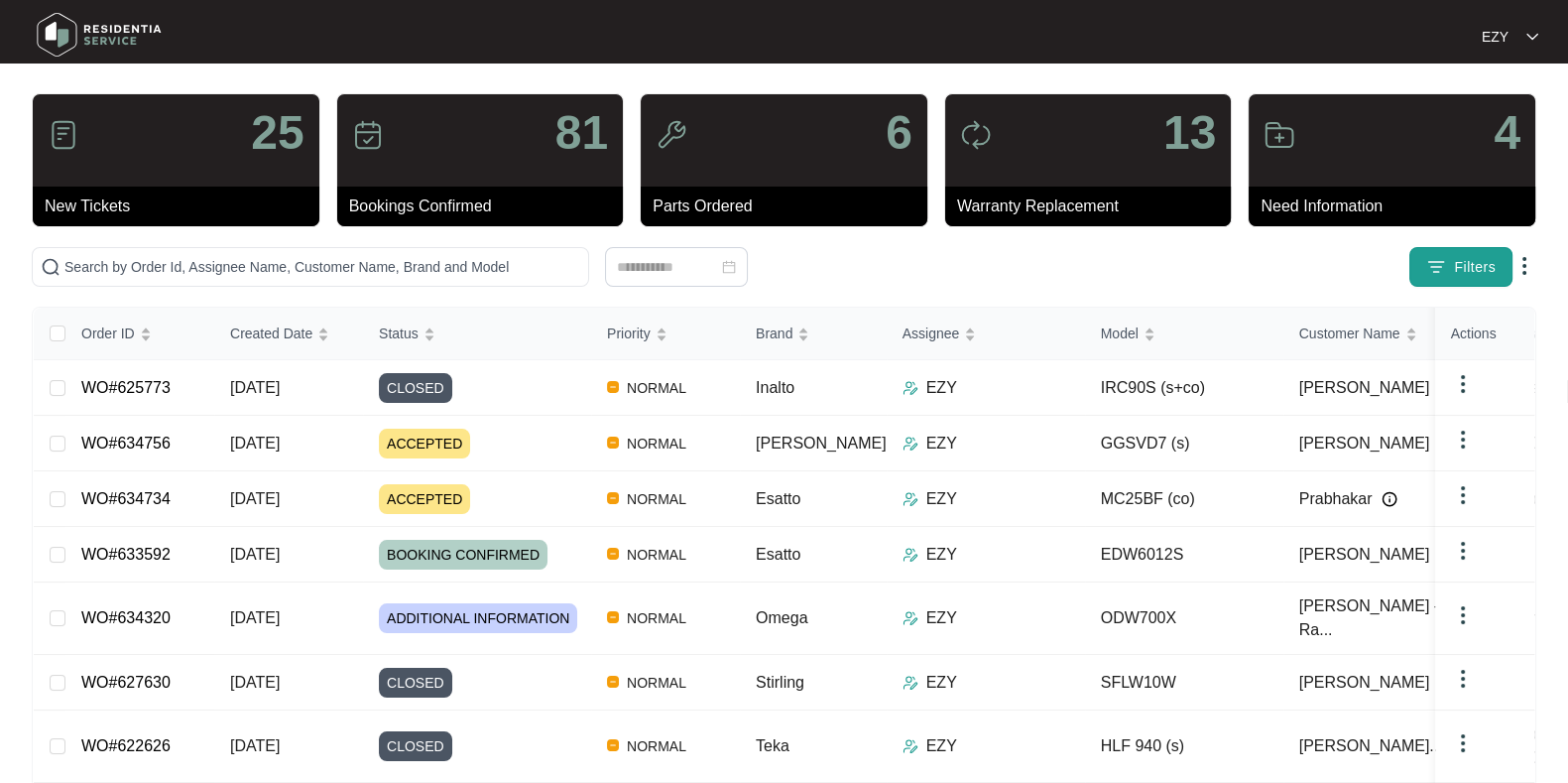
click at [1464, 258] on span "Filters" at bounding box center [1474, 267] width 42 height 21
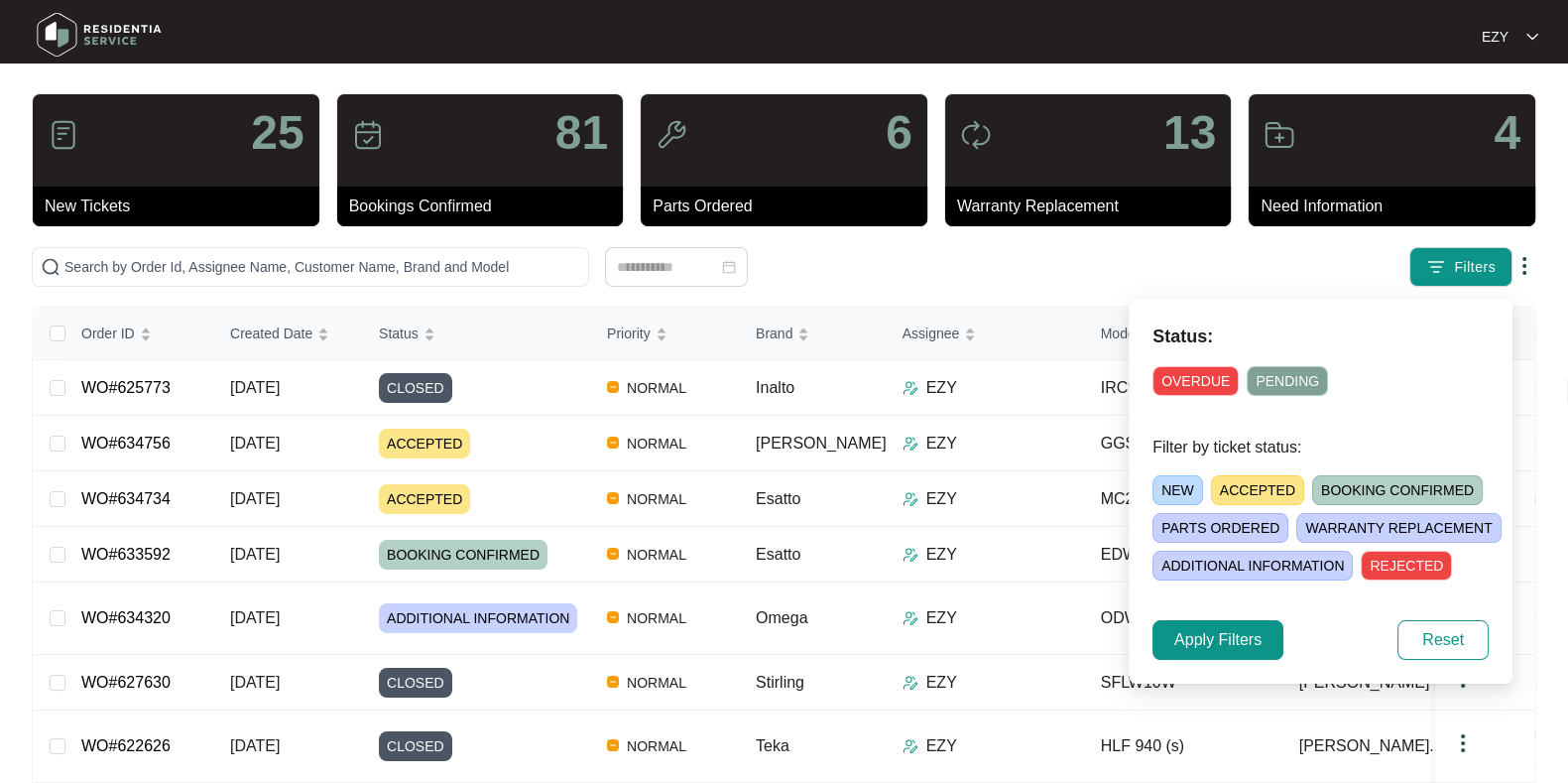
click at [1175, 491] on span "NEW" at bounding box center [1177, 490] width 51 height 30
click at [1210, 645] on span "Apply Filters" at bounding box center [1218, 640] width 88 height 24
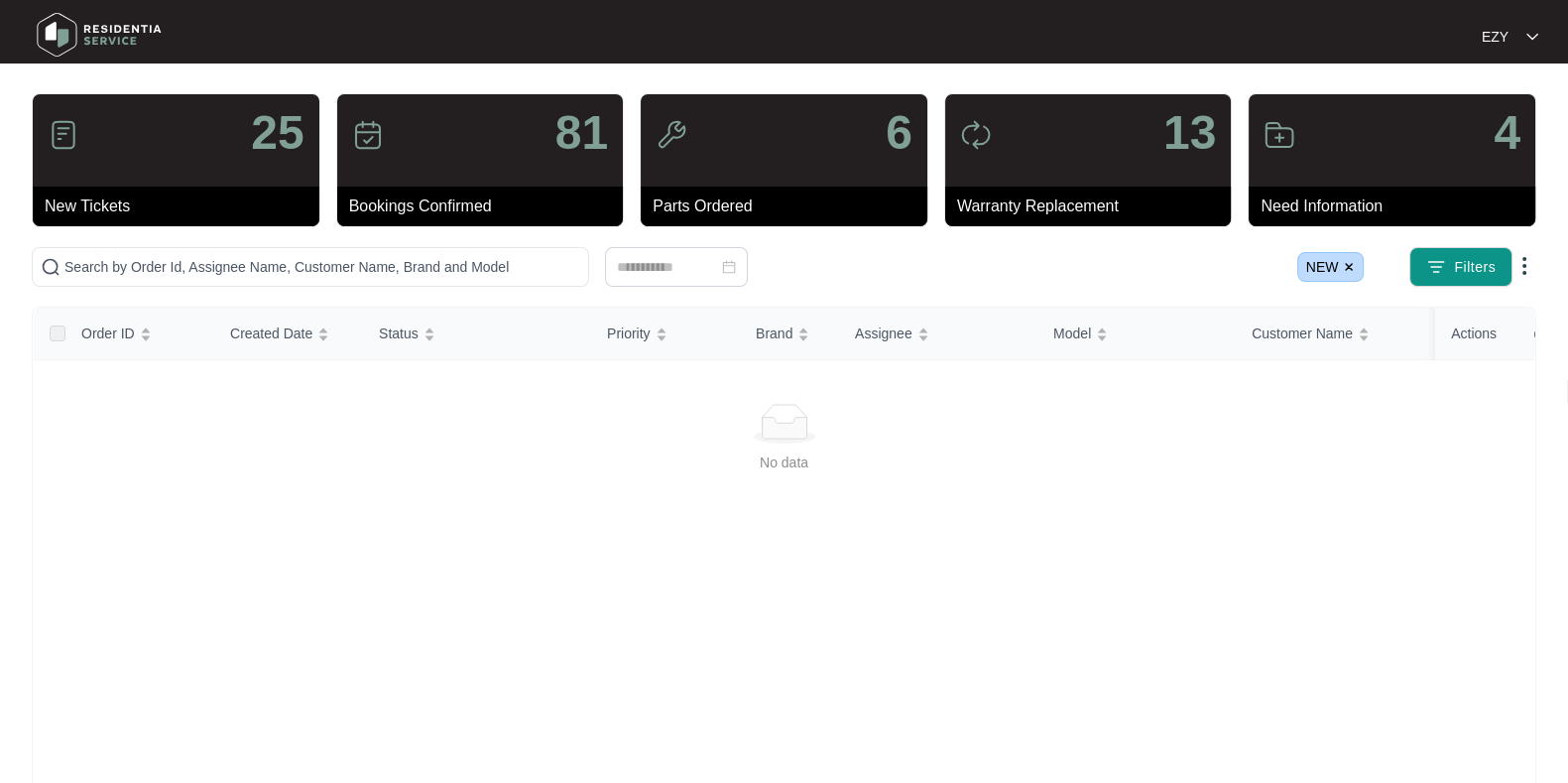
click at [1345, 268] on img at bounding box center [1349, 267] width 12 height 12
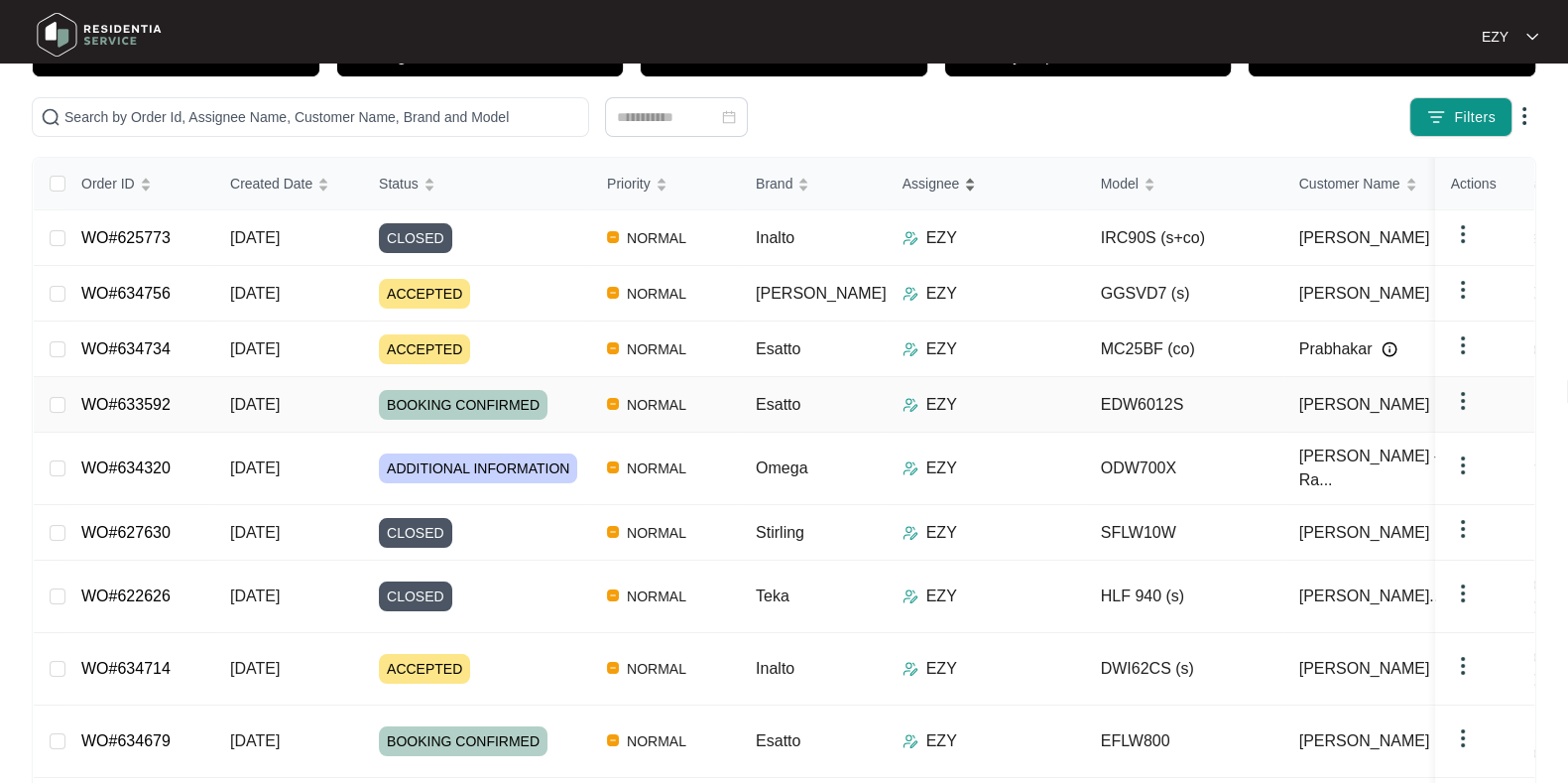
scroll to position [0, 0]
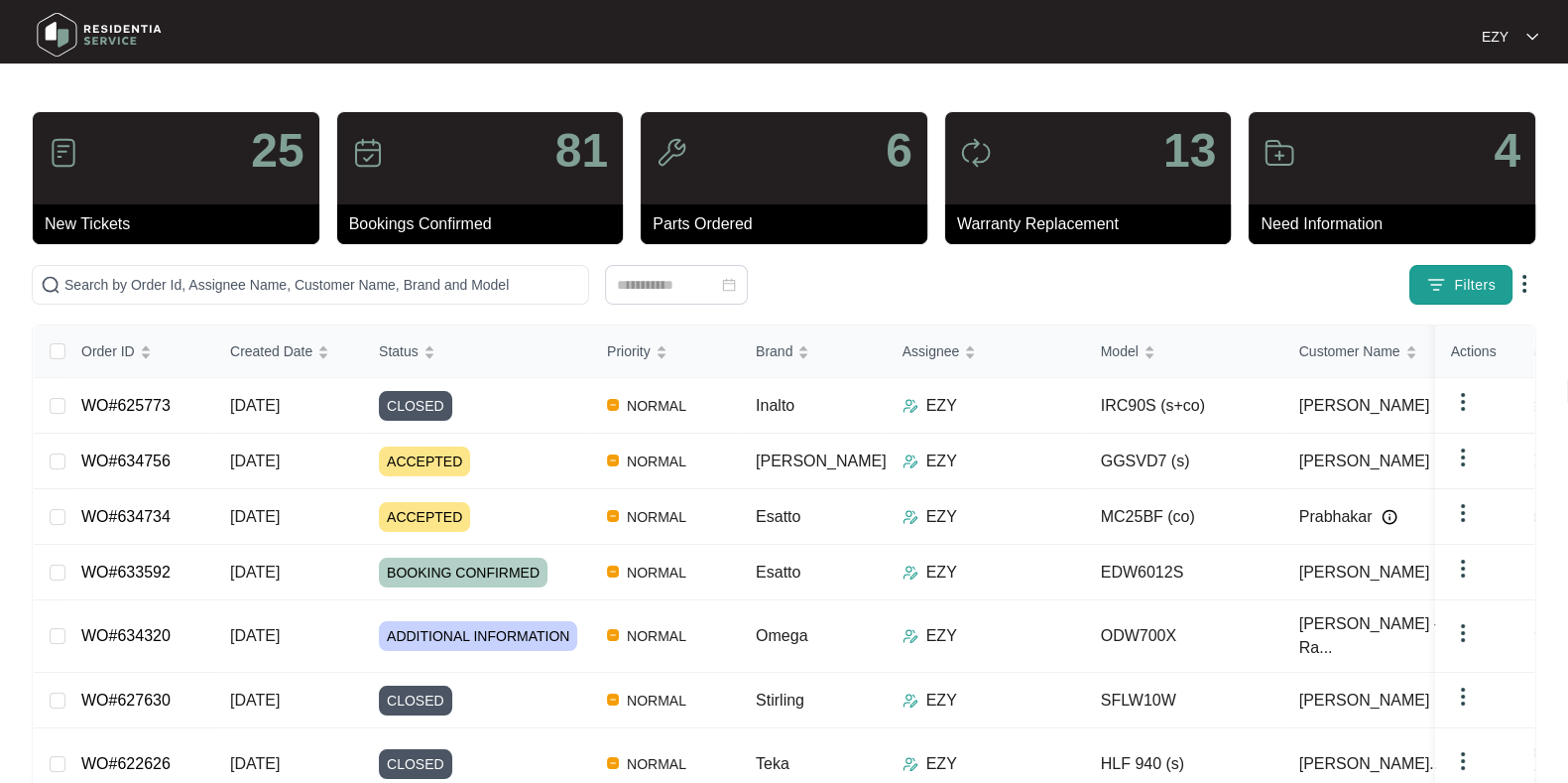
click at [1471, 275] on span "Filters" at bounding box center [1474, 285] width 42 height 21
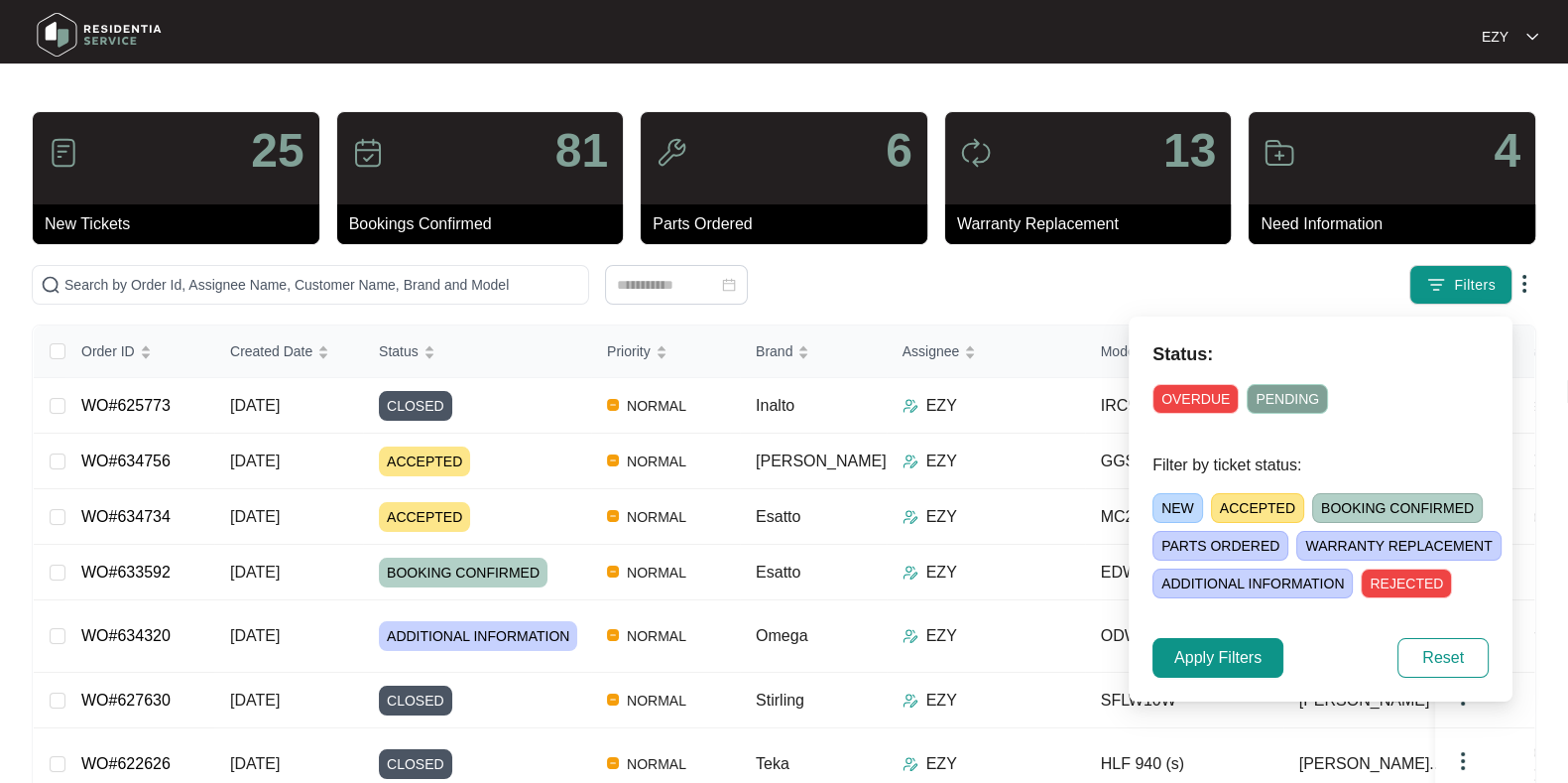
click at [1267, 500] on span "ACCEPTED" at bounding box center [1257, 508] width 94 height 30
click at [1228, 668] on button "Apply Filters" at bounding box center [1217, 657] width 130 height 40
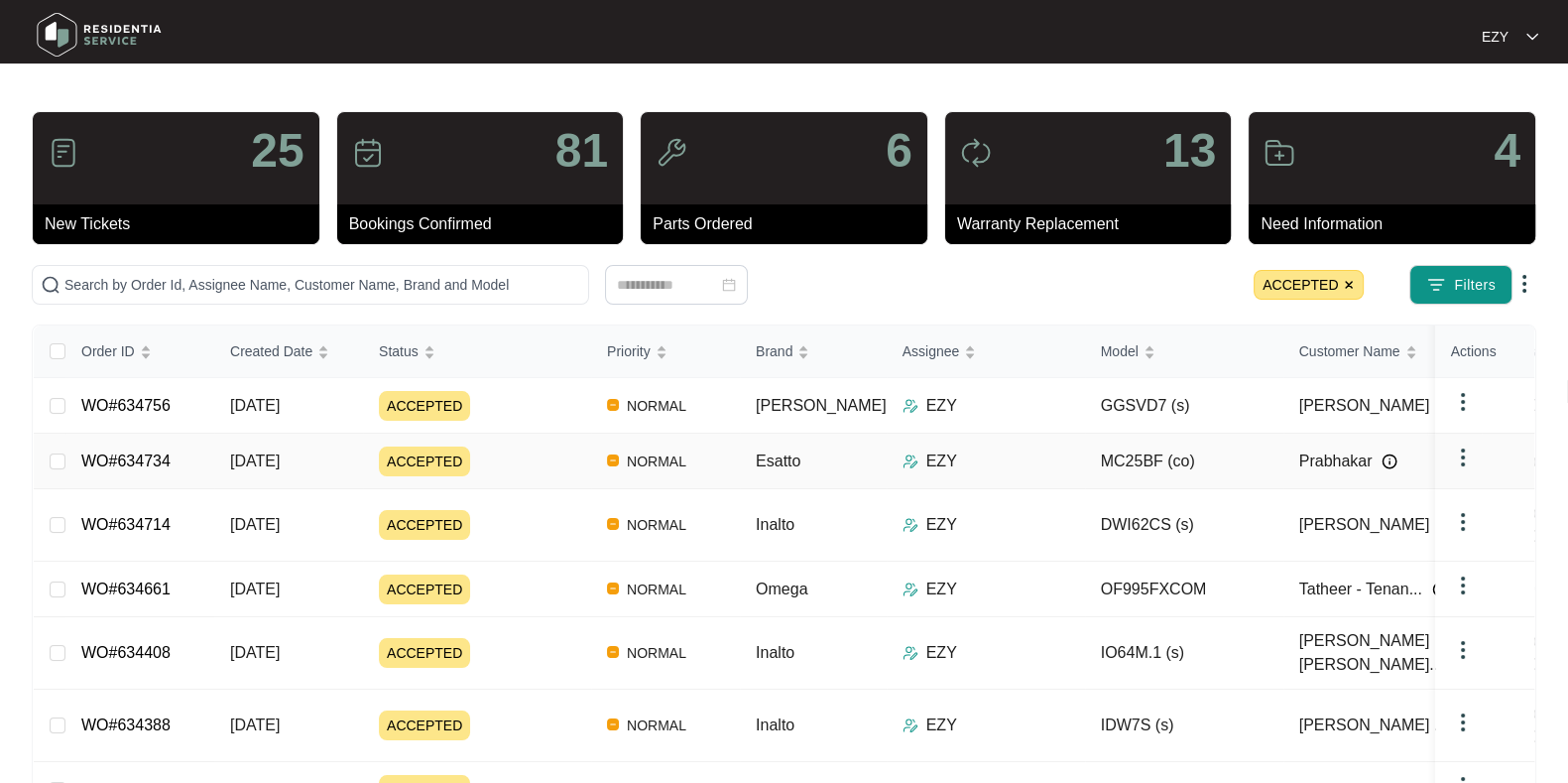
scroll to position [198, 0]
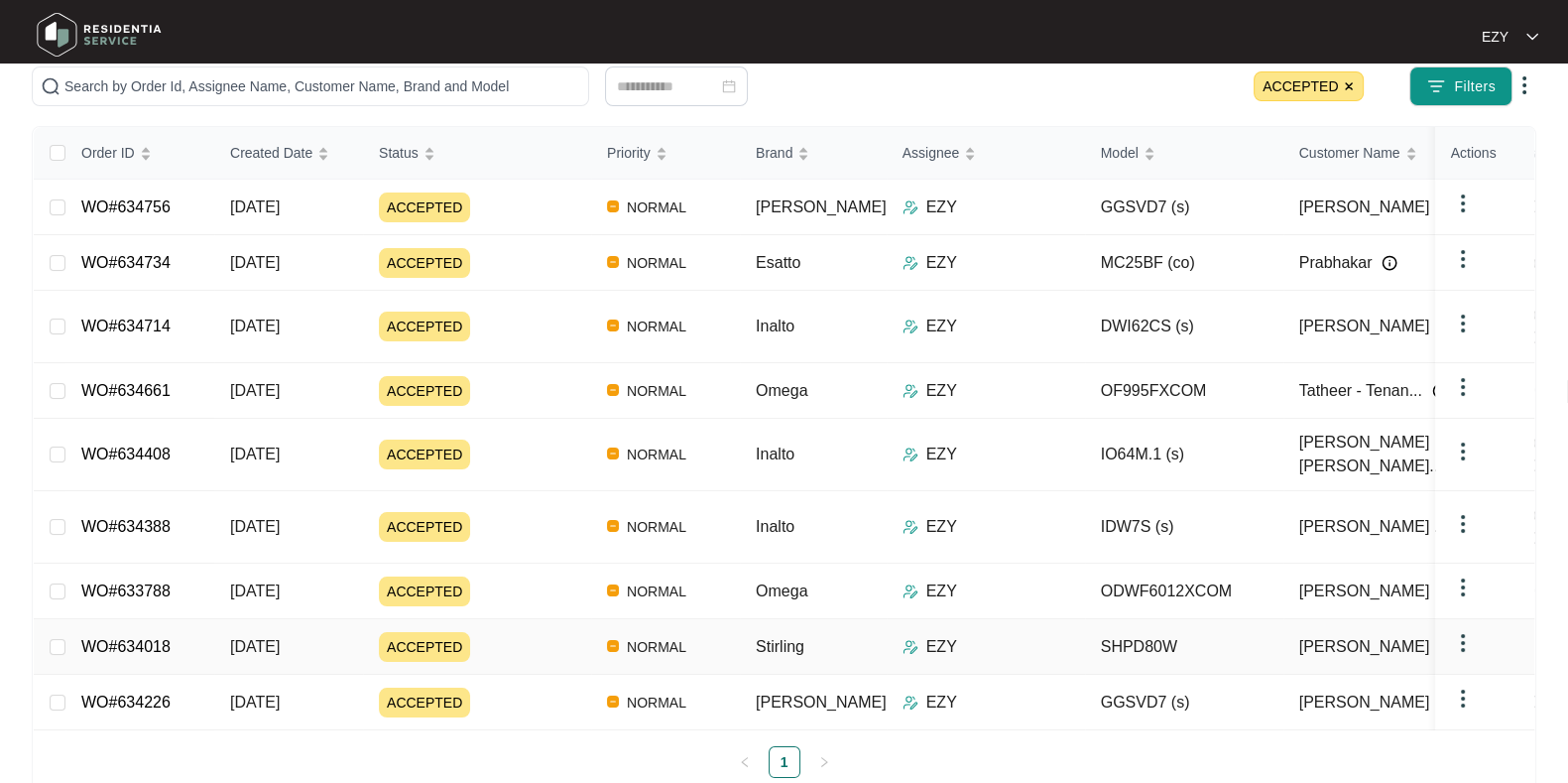
click at [547, 687] on div "ACCEPTED" at bounding box center [484, 702] width 212 height 30
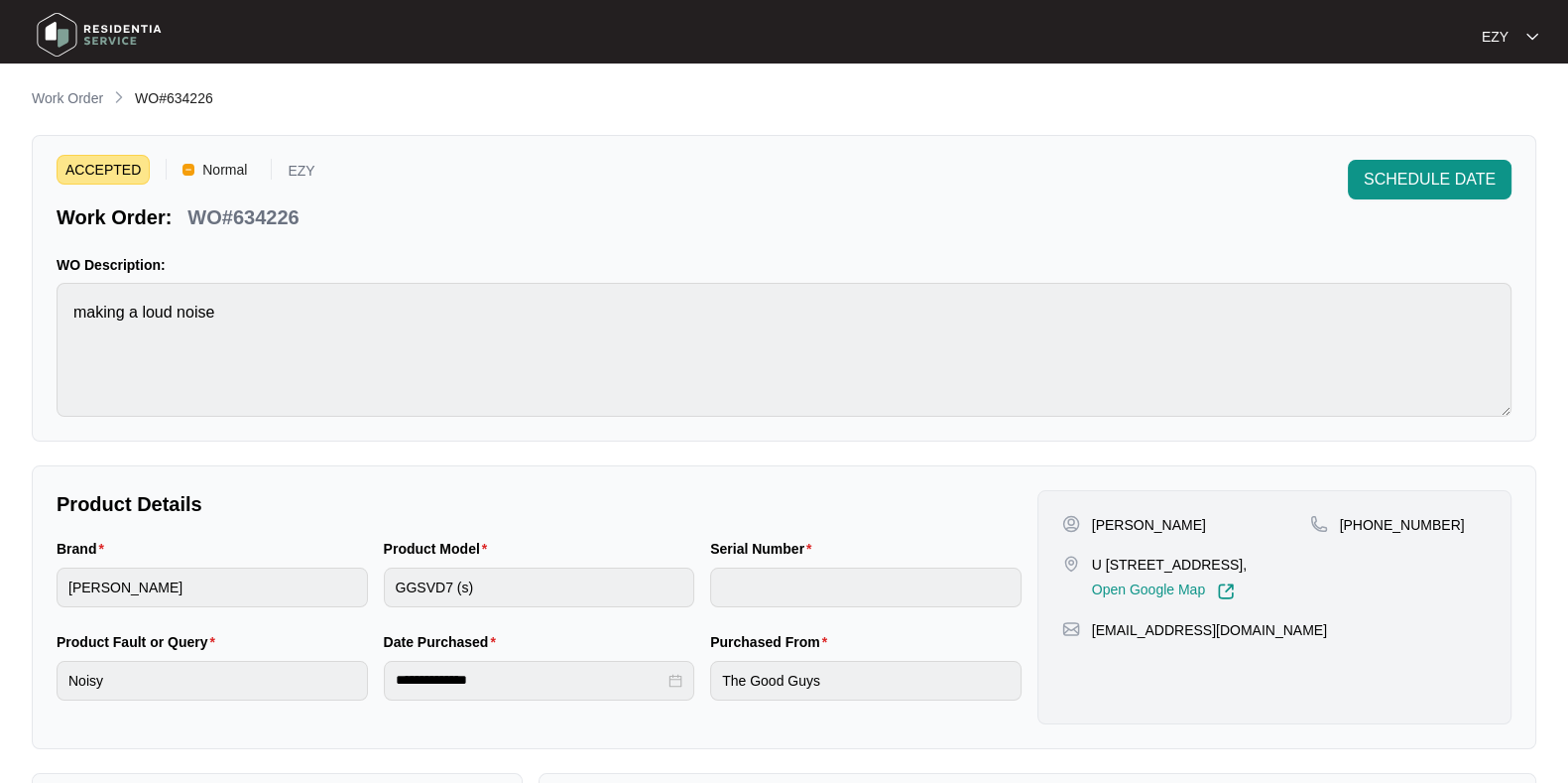
click at [271, 215] on p "WO#634226" at bounding box center [243, 217] width 112 height 28
click at [68, 108] on p "Work Order" at bounding box center [68, 99] width 72 height 20
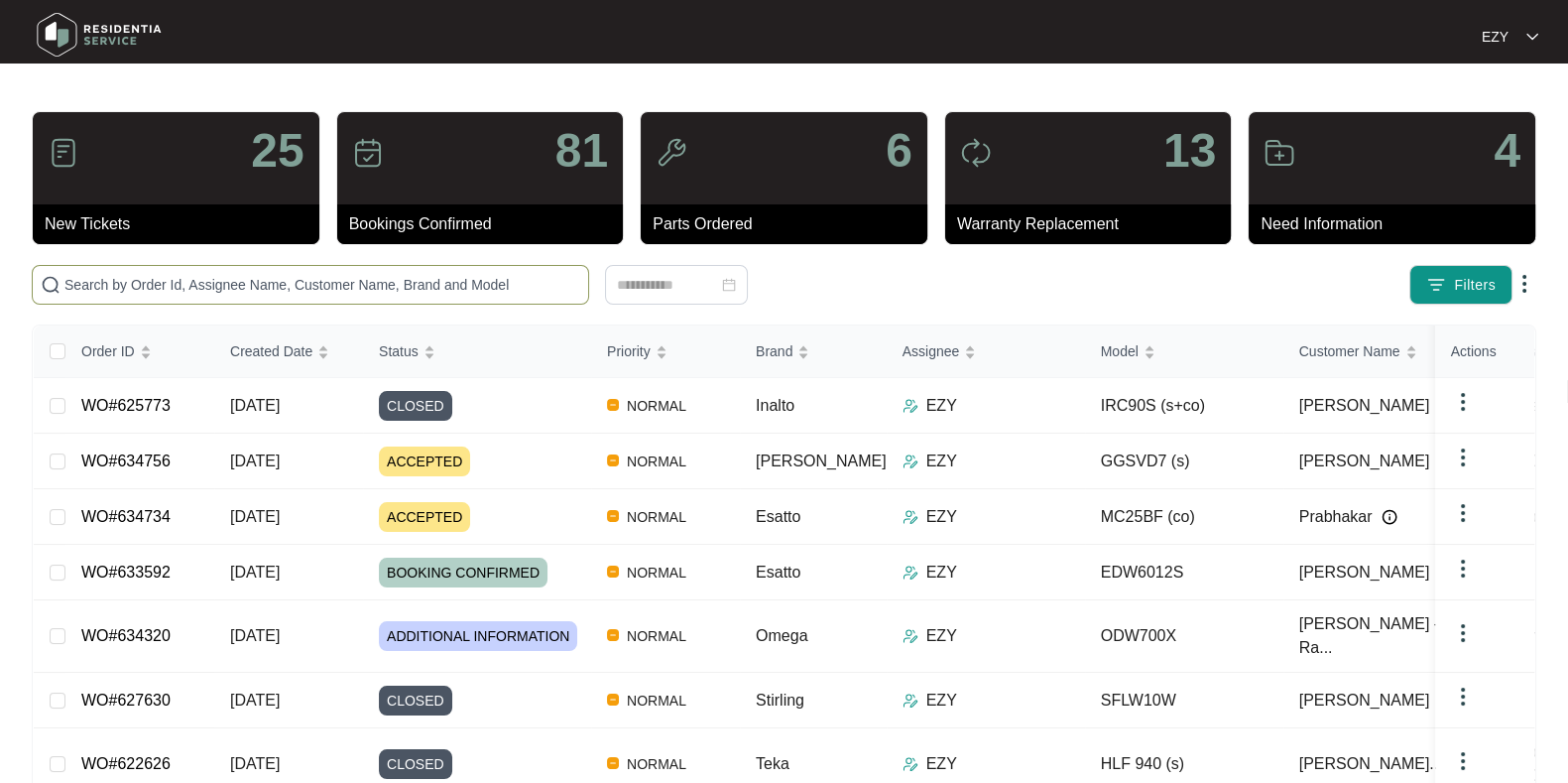
click at [271, 287] on input "text" at bounding box center [323, 285] width 516 height 22
paste input "628686"
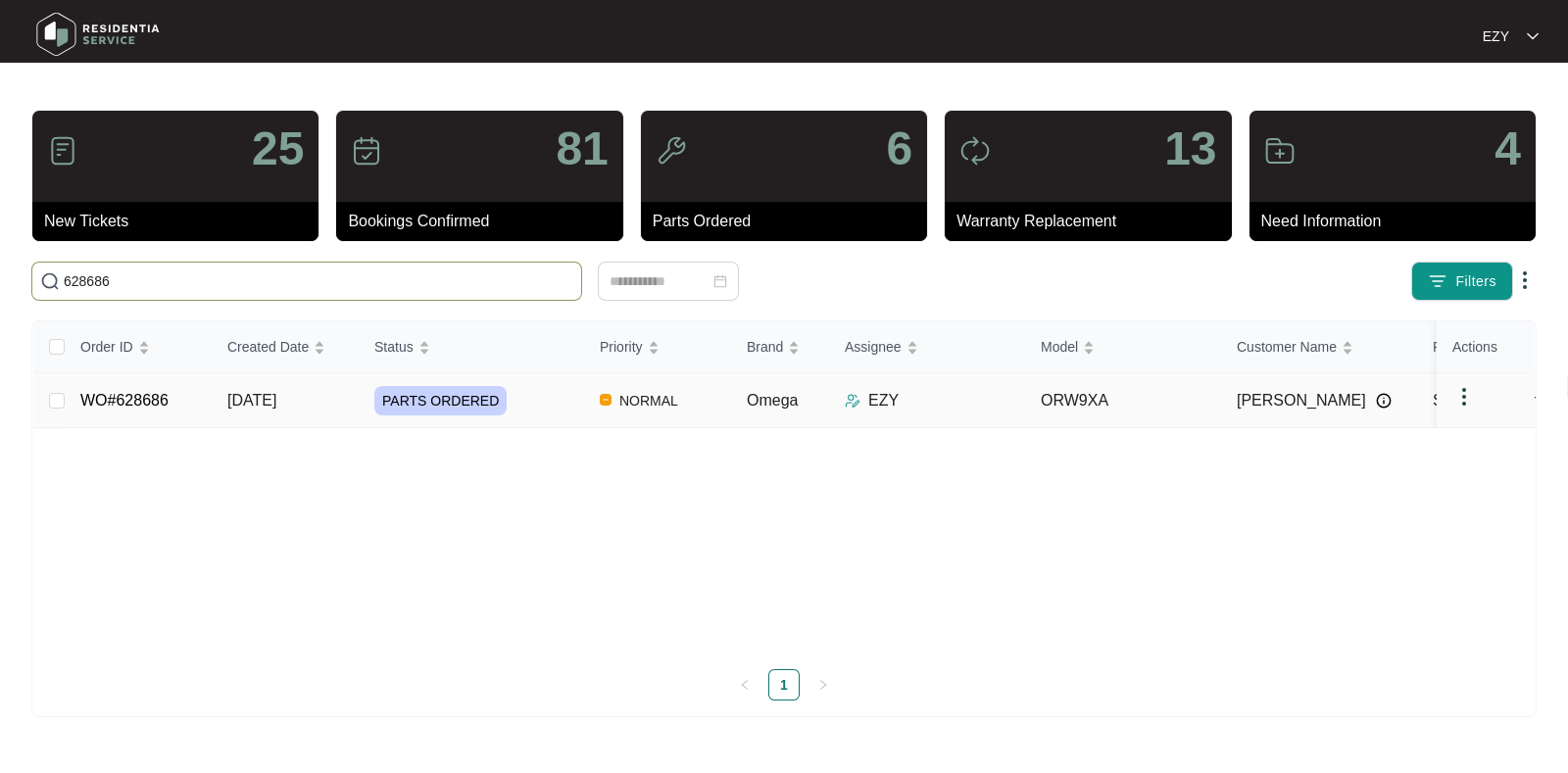
type input "628686"
click at [521, 403] on div "PARTS ORDERED" at bounding box center [478, 400] width 210 height 30
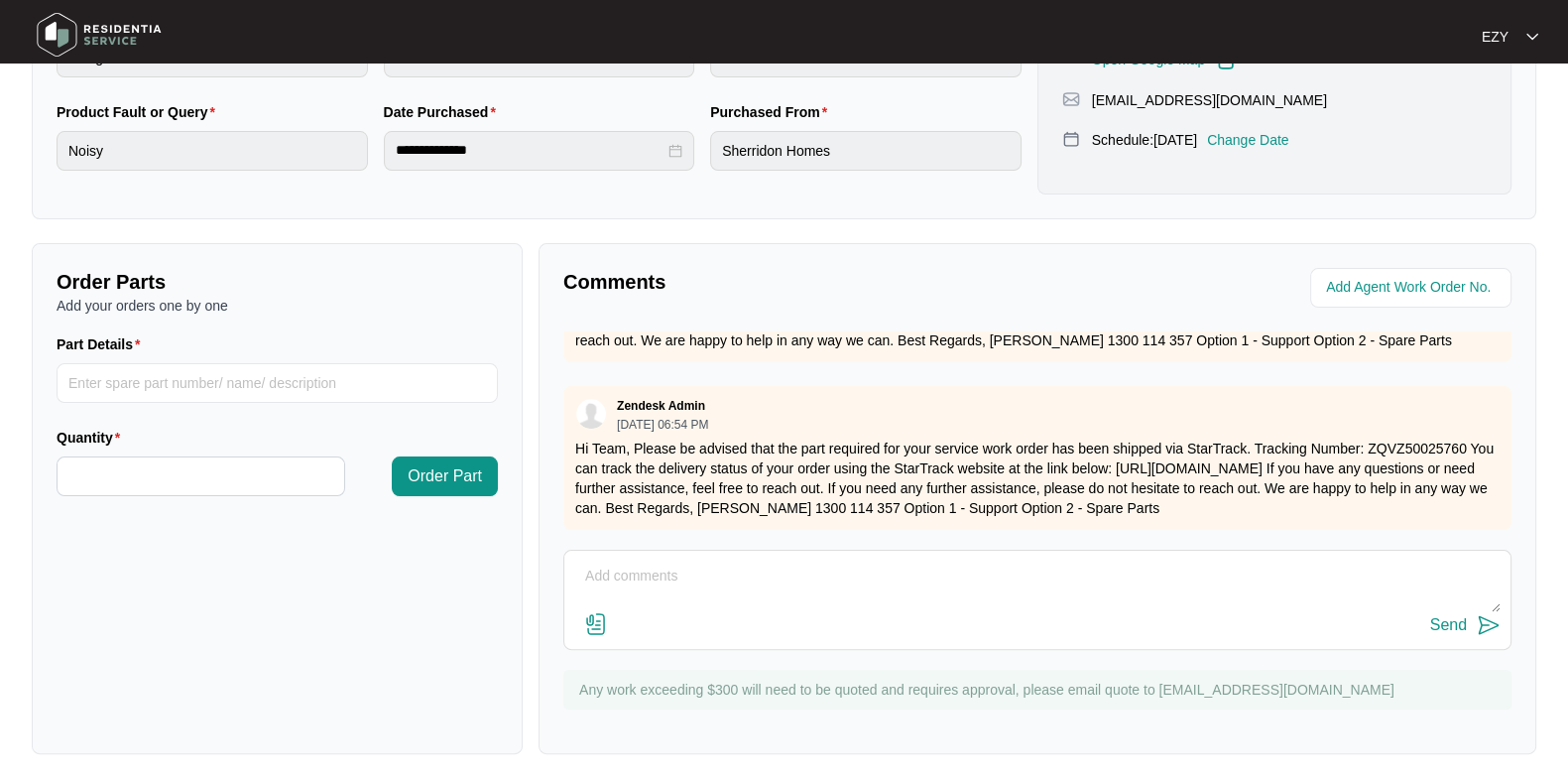
scroll to position [504, 0]
